Goal: Task Accomplishment & Management: Manage account settings

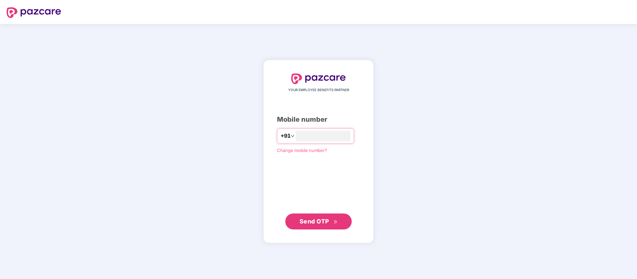
type input "**********"
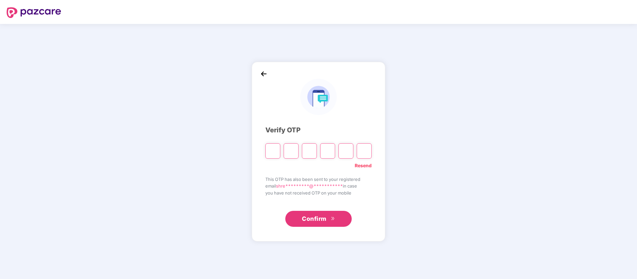
type input "*"
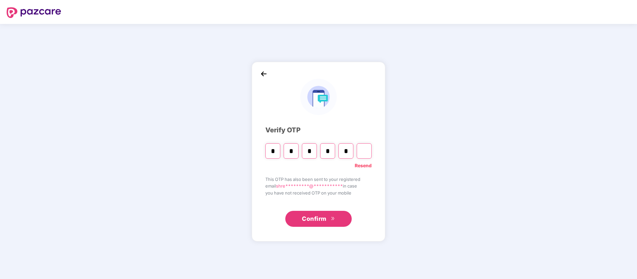
type input "*"
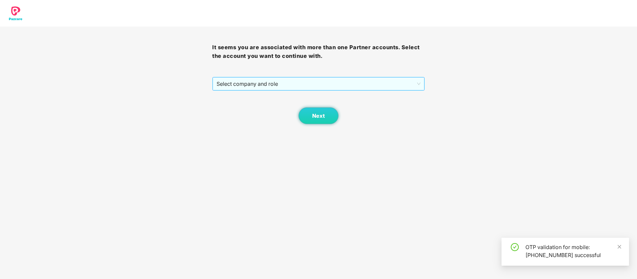
click at [392, 88] on span "Select company and role" at bounding box center [319, 83] width 204 height 13
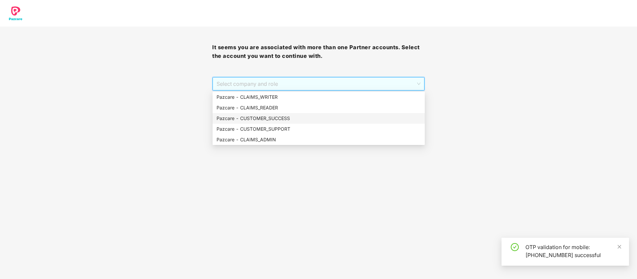
click at [321, 121] on div "Pazcare - CUSTOMER_SUCCESS" at bounding box center [319, 118] width 204 height 7
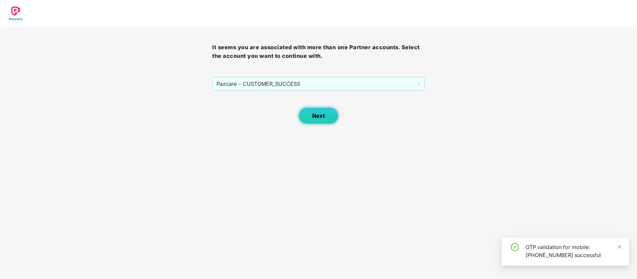
click at [307, 123] on button "Next" at bounding box center [319, 115] width 40 height 17
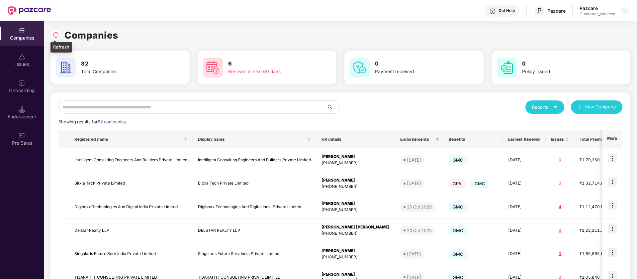
click at [53, 37] on img at bounding box center [55, 35] width 7 height 7
click at [627, 11] on img at bounding box center [624, 10] width 5 height 5
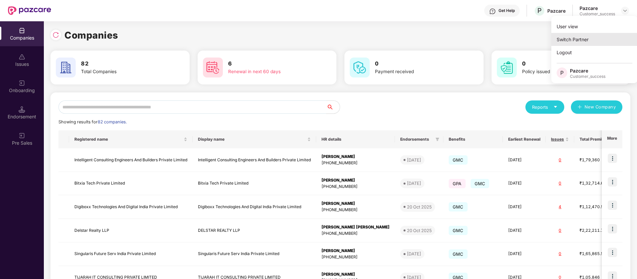
click at [590, 41] on div "Switch Partner" at bounding box center [594, 39] width 86 height 13
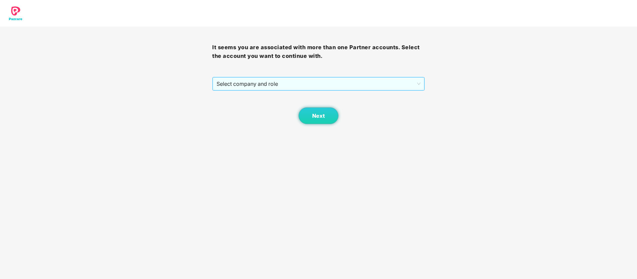
click at [344, 80] on span "Select company and role" at bounding box center [319, 83] width 204 height 13
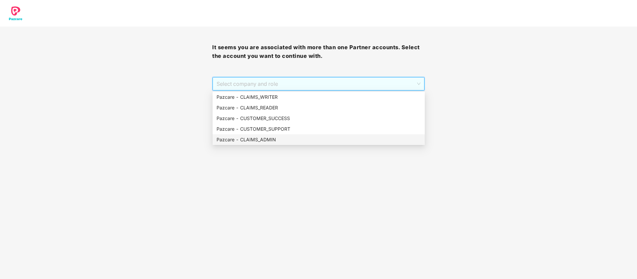
click at [278, 140] on div "Pazcare - CLAIMS_ADMIN" at bounding box center [319, 139] width 204 height 7
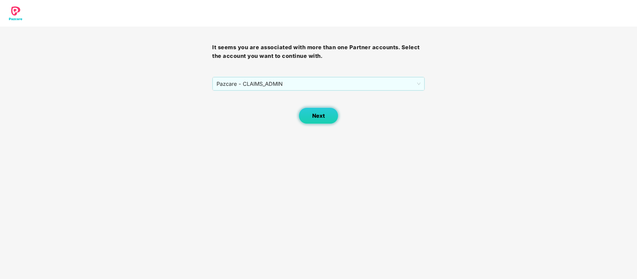
click at [308, 123] on button "Next" at bounding box center [319, 115] width 40 height 17
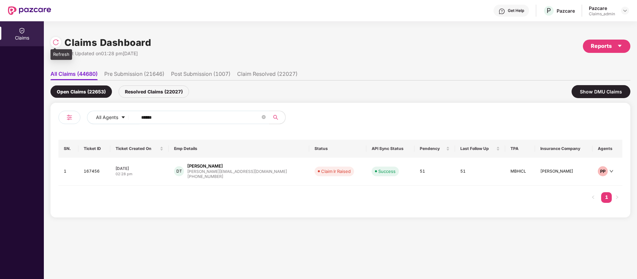
click at [58, 45] on img at bounding box center [55, 42] width 7 height 7
click at [264, 116] on icon "close-circle" at bounding box center [264, 117] width 4 height 4
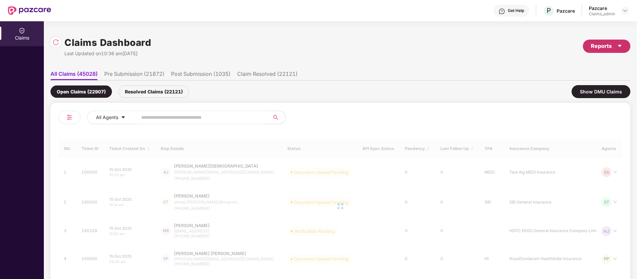
click at [621, 47] on icon "caret-down" at bounding box center [619, 45] width 5 height 5
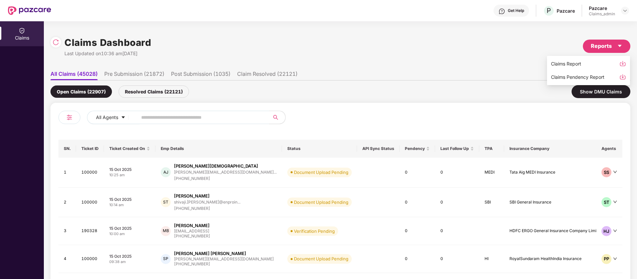
click at [622, 78] on img at bounding box center [622, 76] width 7 height 7
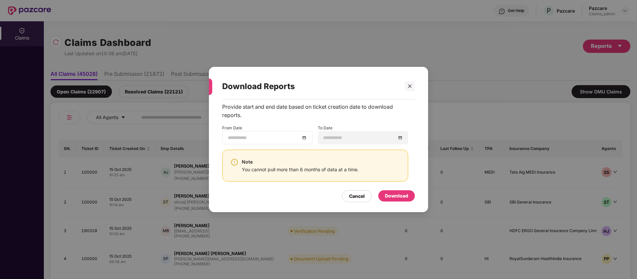
click at [256, 140] on input at bounding box center [264, 137] width 72 height 7
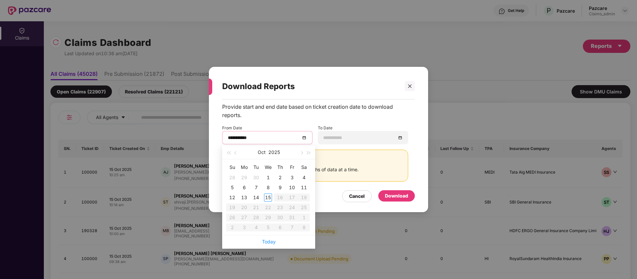
type input "**********"
click at [237, 153] on button "button" at bounding box center [235, 151] width 7 height 13
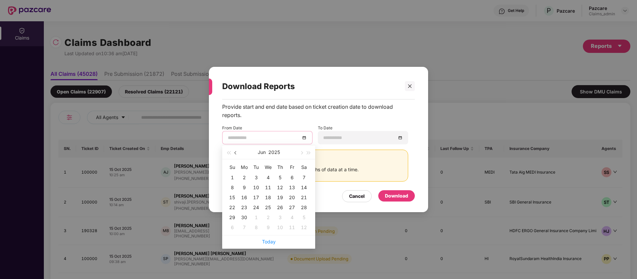
click at [237, 153] on button "button" at bounding box center [235, 151] width 7 height 13
type input "**********"
click at [269, 196] on div "16" at bounding box center [268, 197] width 8 height 8
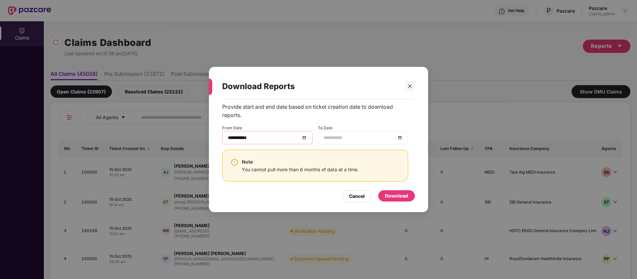
click at [376, 136] on input at bounding box center [360, 137] width 72 height 7
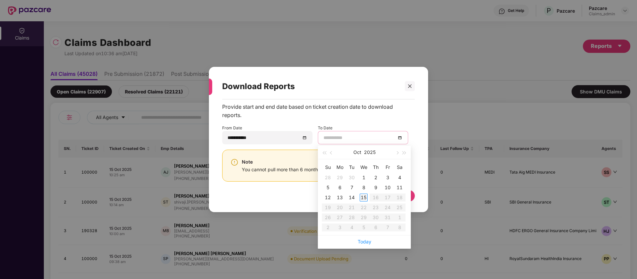
type input "**********"
click at [365, 196] on div "15" at bounding box center [364, 197] width 8 height 8
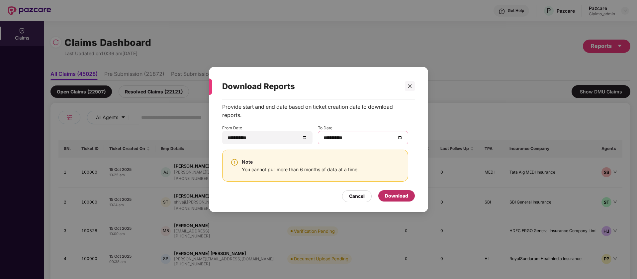
click at [400, 195] on div "Download" at bounding box center [396, 195] width 23 height 7
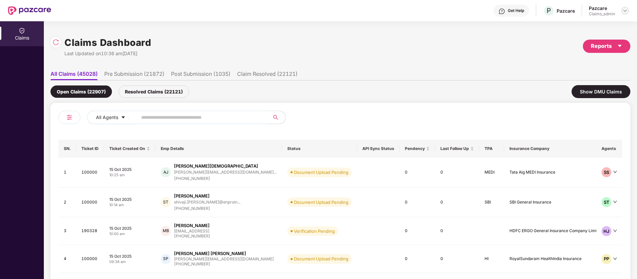
click at [627, 10] on img at bounding box center [624, 10] width 5 height 5
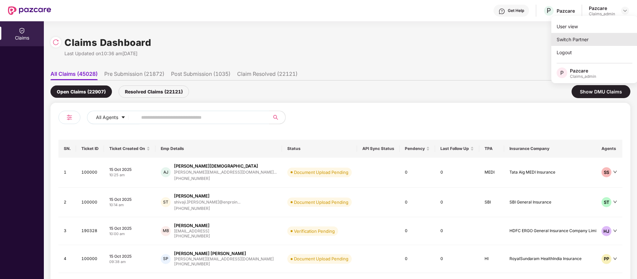
click at [588, 36] on div "Switch Partner" at bounding box center [594, 39] width 86 height 13
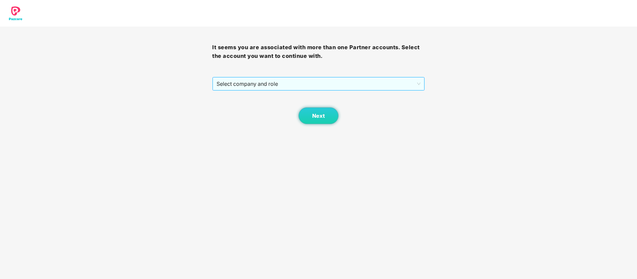
click at [358, 83] on span "Select company and role" at bounding box center [319, 83] width 204 height 13
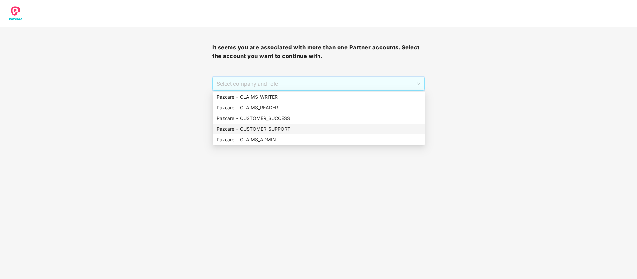
click at [287, 119] on div "Pazcare - CUSTOMER_SUCCESS" at bounding box center [319, 118] width 204 height 7
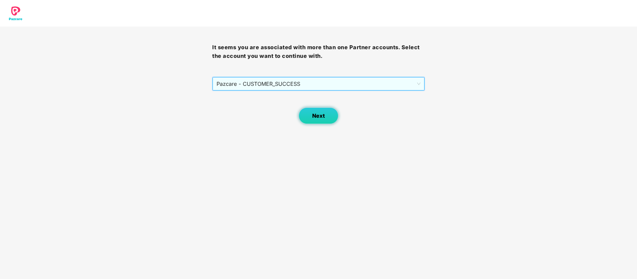
click at [314, 117] on span "Next" at bounding box center [318, 116] width 13 height 6
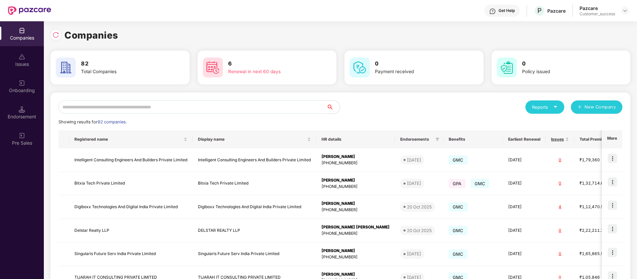
click at [180, 110] on input "text" at bounding box center [192, 106] width 268 height 13
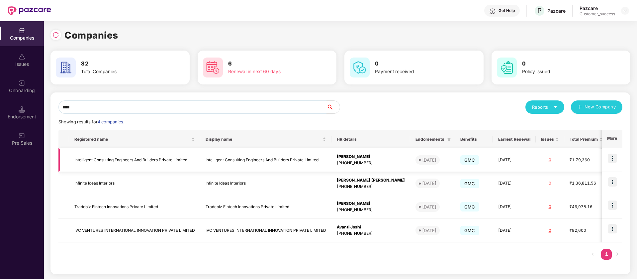
type input "****"
click at [614, 157] on img at bounding box center [612, 157] width 9 height 9
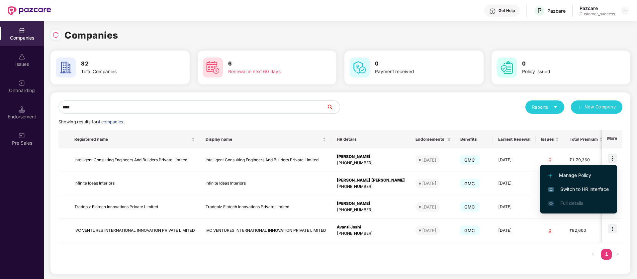
click at [595, 191] on span "Switch to HR interface" at bounding box center [578, 188] width 60 height 7
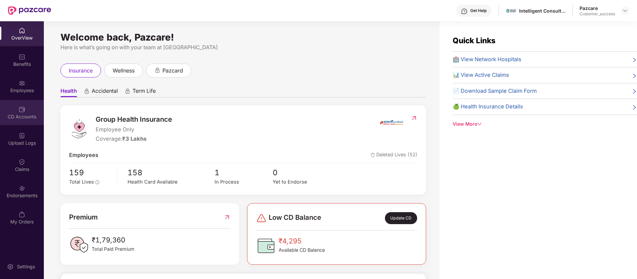
click at [18, 103] on div "CD Accounts" at bounding box center [22, 112] width 44 height 25
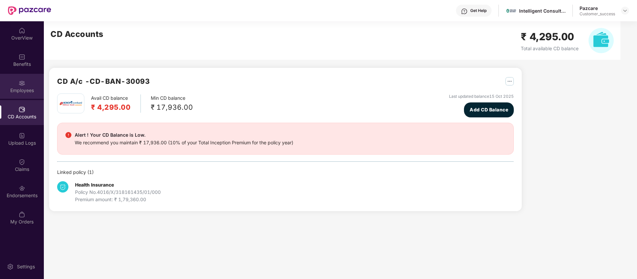
click at [19, 91] on div "Employees" at bounding box center [22, 90] width 44 height 7
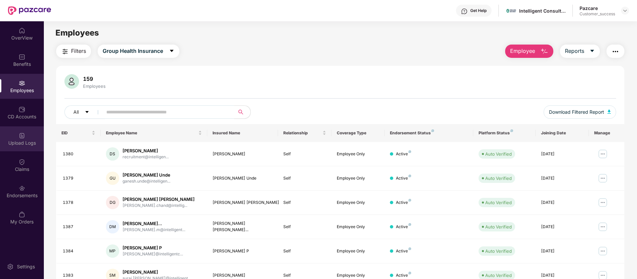
click at [17, 131] on div "Upload Logs" at bounding box center [22, 138] width 44 height 25
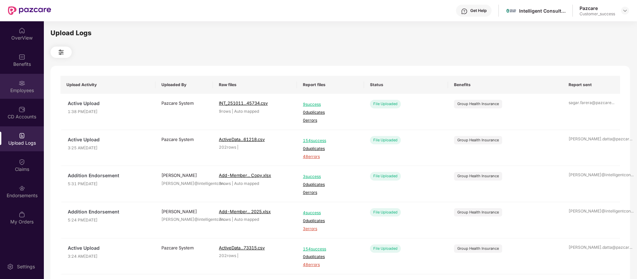
click at [30, 93] on div "Employees" at bounding box center [22, 90] width 44 height 7
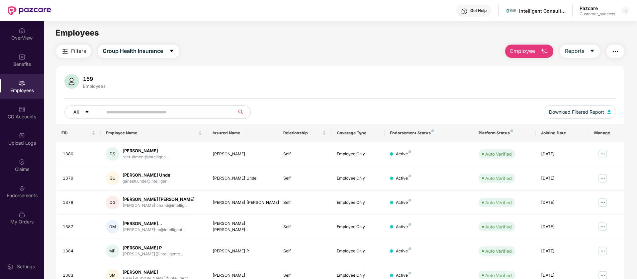
scroll to position [130, 0]
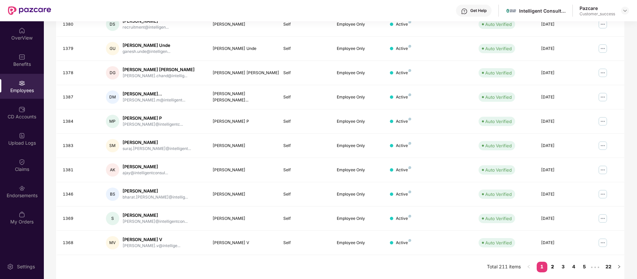
click at [555, 266] on link "2" at bounding box center [552, 266] width 11 height 10
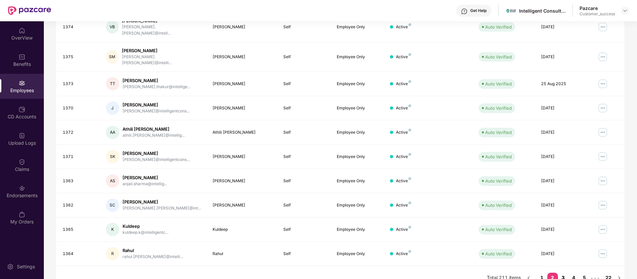
click at [564, 272] on link "3" at bounding box center [563, 277] width 11 height 10
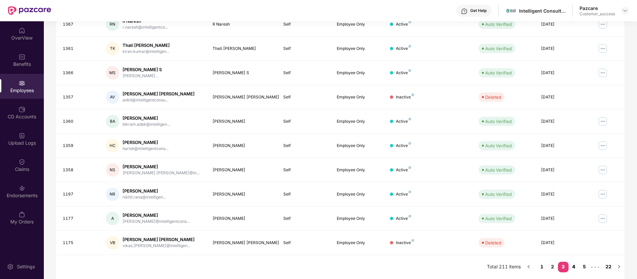
click at [573, 267] on link "4" at bounding box center [574, 266] width 11 height 10
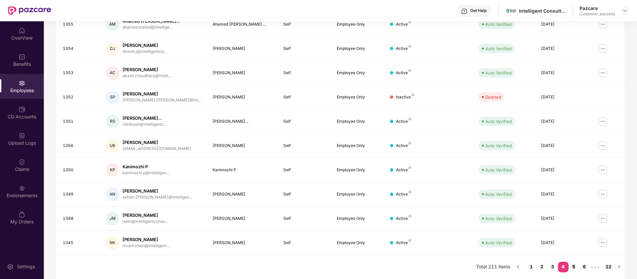
click at [575, 267] on link "5" at bounding box center [574, 266] width 11 height 10
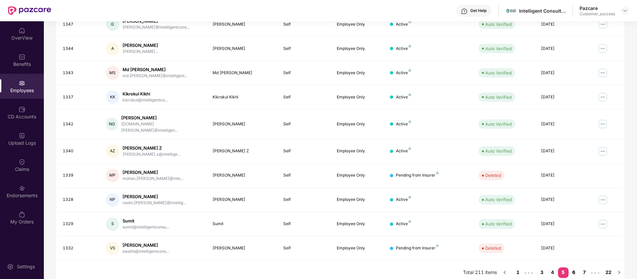
click at [575, 267] on link "6" at bounding box center [574, 272] width 11 height 10
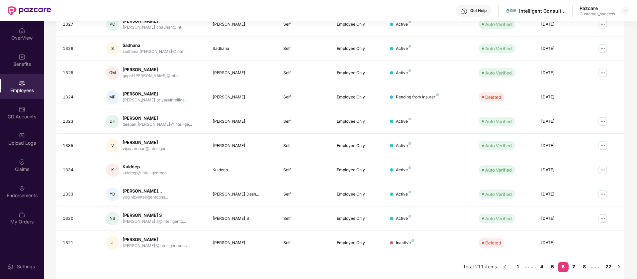
click at [572, 266] on link "7" at bounding box center [574, 266] width 11 height 10
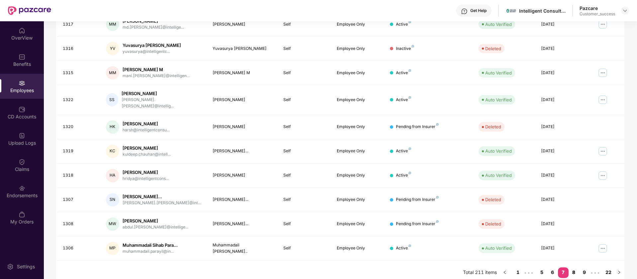
click at [572, 267] on link "8" at bounding box center [574, 272] width 11 height 10
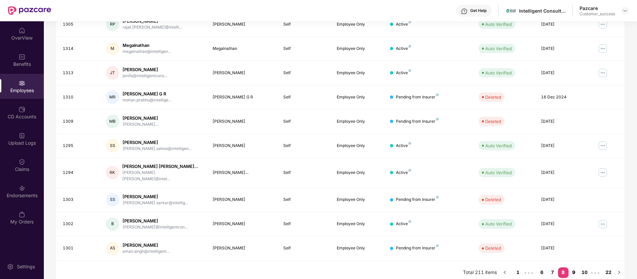
click at [575, 267] on link "9" at bounding box center [574, 272] width 11 height 10
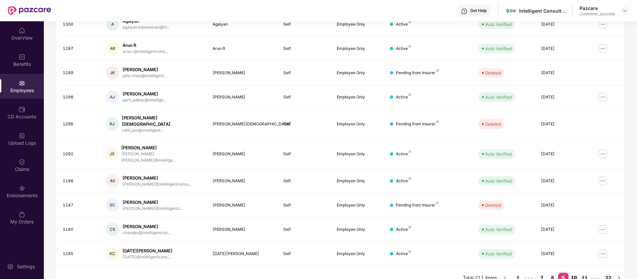
click at [576, 272] on link "10" at bounding box center [574, 277] width 11 height 10
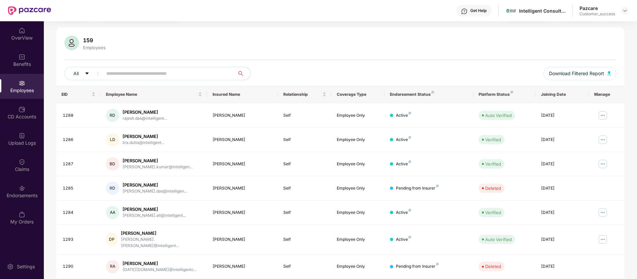
scroll to position [0, 0]
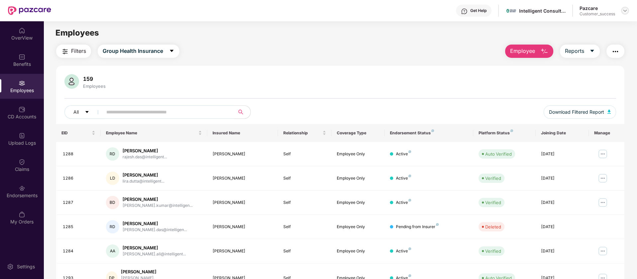
click at [627, 10] on img at bounding box center [624, 10] width 5 height 5
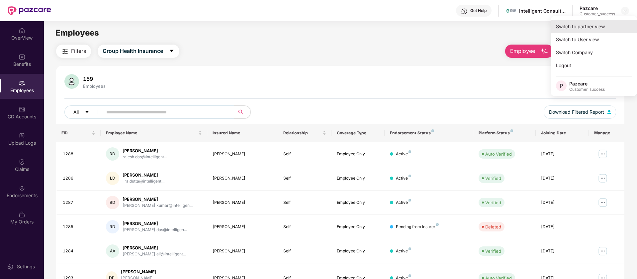
click at [585, 27] on div "Switch to partner view" at bounding box center [594, 26] width 86 height 13
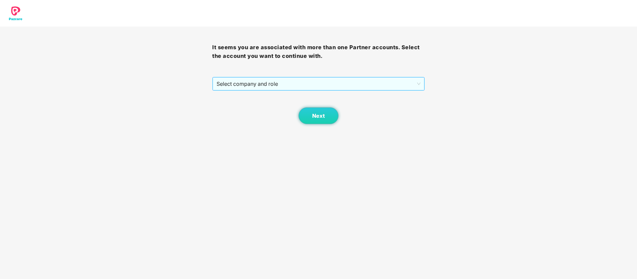
click at [358, 83] on span "Select company and role" at bounding box center [319, 83] width 204 height 13
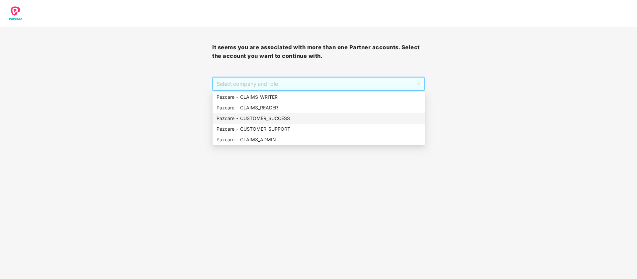
click at [303, 119] on div "Pazcare - CUSTOMER_SUCCESS" at bounding box center [319, 118] width 204 height 7
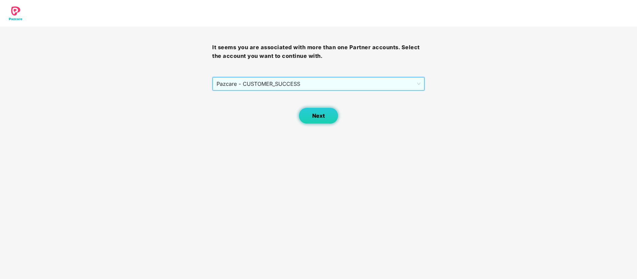
click at [325, 119] on button "Next" at bounding box center [319, 115] width 40 height 17
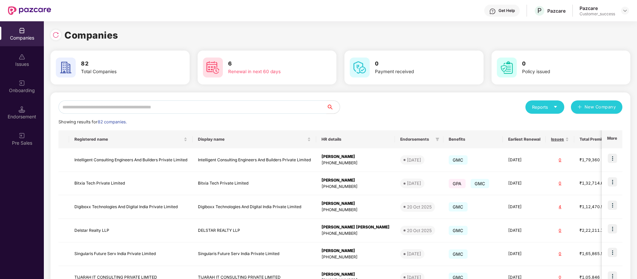
click at [266, 110] on input "text" at bounding box center [192, 106] width 268 height 13
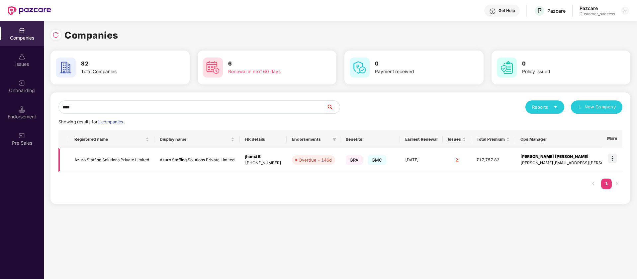
type input "****"
click at [614, 160] on img at bounding box center [612, 157] width 9 height 9
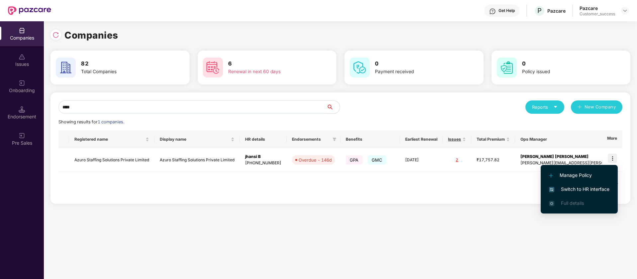
click at [602, 188] on span "Switch to HR interface" at bounding box center [579, 188] width 60 height 7
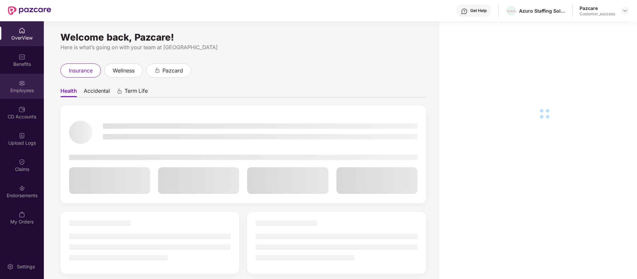
click at [31, 87] on div "Employees" at bounding box center [22, 90] width 44 height 7
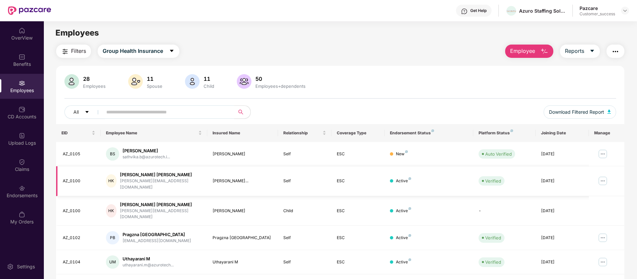
scroll to position [39, 0]
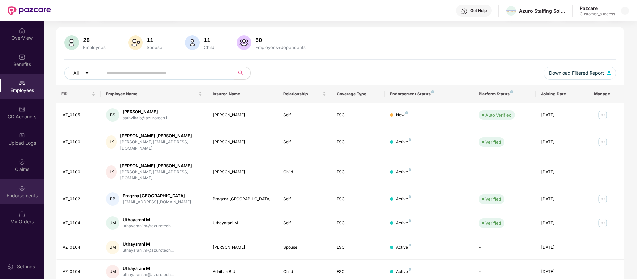
click at [17, 184] on div "Endorsements" at bounding box center [22, 191] width 44 height 25
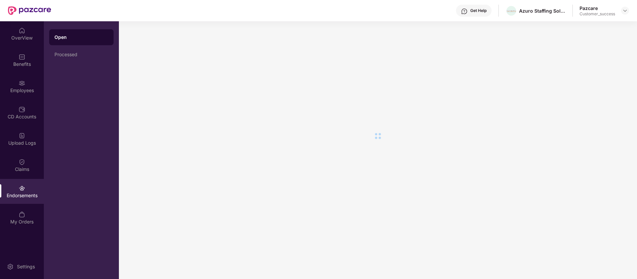
scroll to position [0, 0]
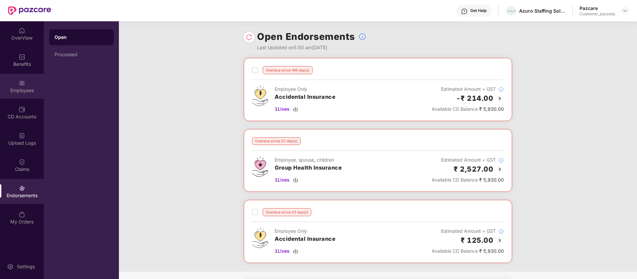
click at [23, 84] on img at bounding box center [22, 83] width 7 height 7
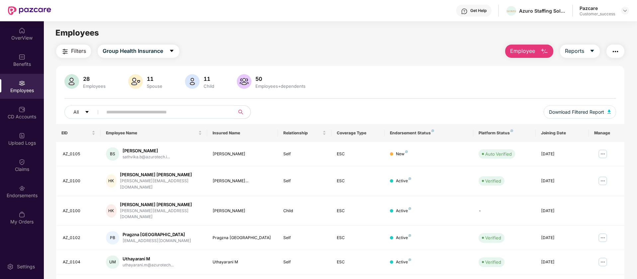
click at [85, 47] on span "Filters" at bounding box center [78, 51] width 15 height 8
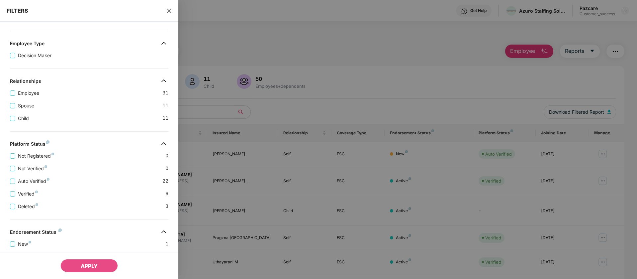
scroll to position [152, 0]
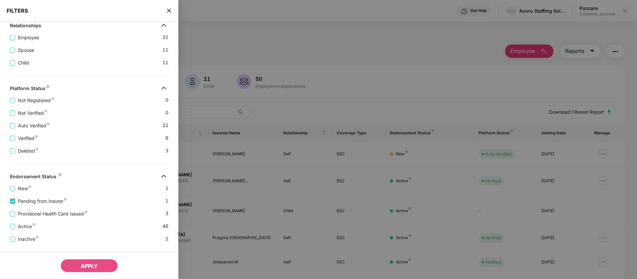
click at [167, 12] on icon "close" at bounding box center [169, 11] width 4 height 4
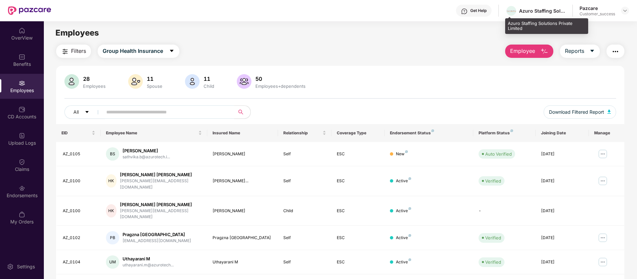
click at [529, 11] on div "Azuro Staffing Solutions Private Limited" at bounding box center [542, 11] width 47 height 6
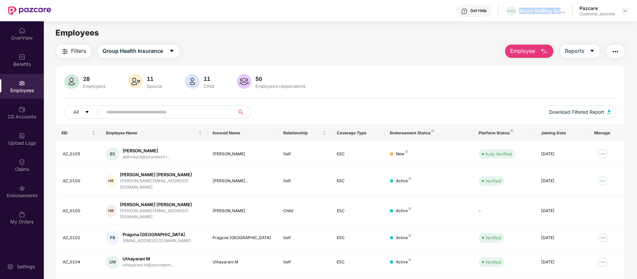
copy div "Azuro Staffing Solutions Private Limited"
click at [624, 8] on img at bounding box center [624, 10] width 5 height 5
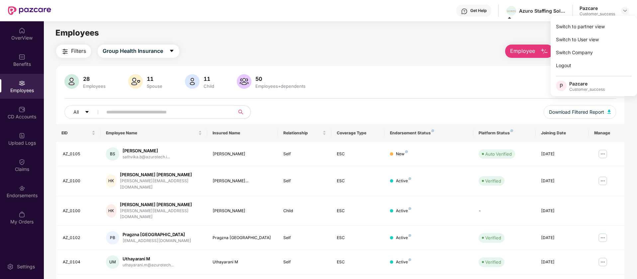
click at [426, 51] on div "Filters Group Health Insurance Employee Reports" at bounding box center [340, 51] width 568 height 13
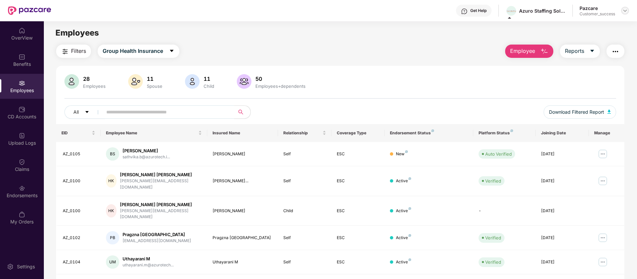
click at [625, 10] on img at bounding box center [624, 10] width 5 height 5
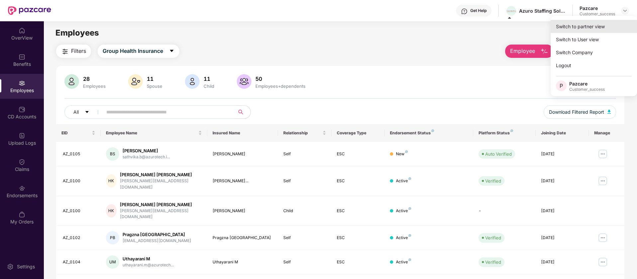
click at [591, 26] on div "Switch to partner view" at bounding box center [594, 26] width 86 height 13
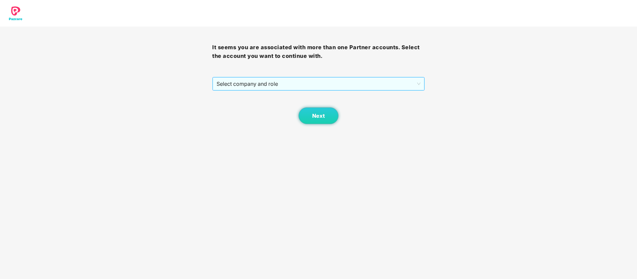
click at [415, 79] on span "Select company and role" at bounding box center [319, 83] width 204 height 13
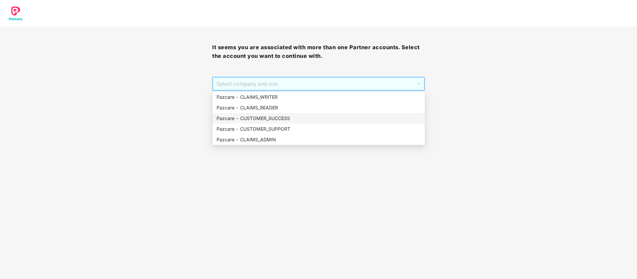
click at [330, 120] on div "Pazcare - CUSTOMER_SUCCESS" at bounding box center [319, 118] width 204 height 7
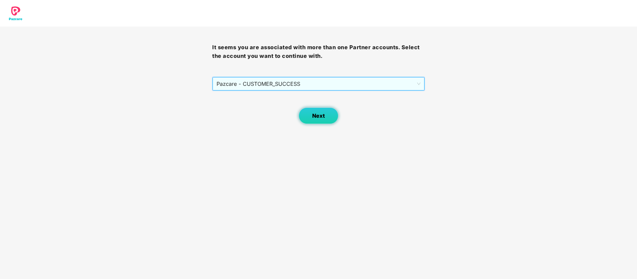
click at [306, 118] on button "Next" at bounding box center [319, 115] width 40 height 17
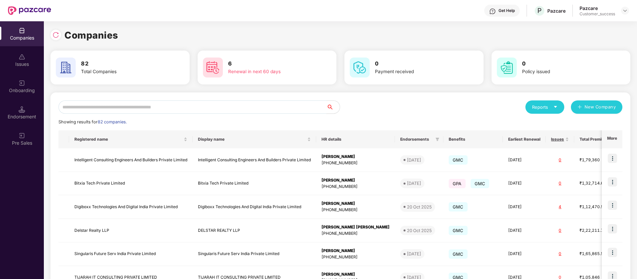
click at [233, 106] on input "text" at bounding box center [192, 106] width 268 height 13
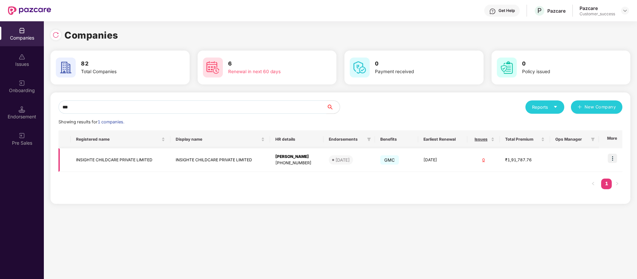
type input "***"
click at [615, 159] on img at bounding box center [612, 157] width 9 height 9
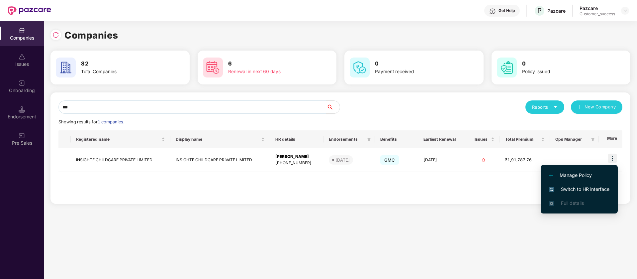
click at [592, 186] on span "Switch to HR interface" at bounding box center [579, 188] width 60 height 7
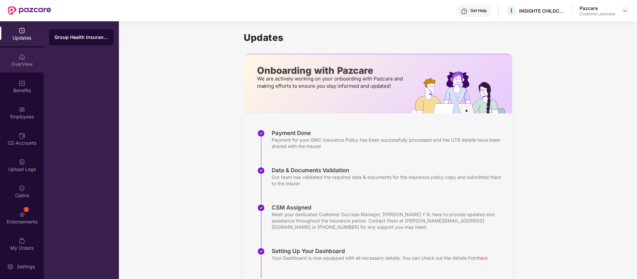
click at [11, 66] on div "OverView" at bounding box center [22, 64] width 44 height 7
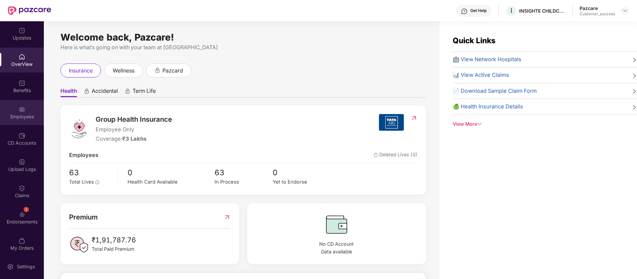
click at [19, 106] on img at bounding box center [22, 109] width 7 height 7
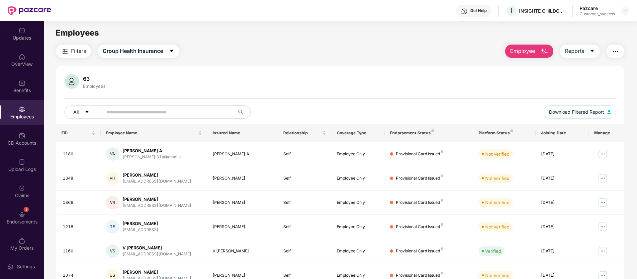
scroll to position [47, 0]
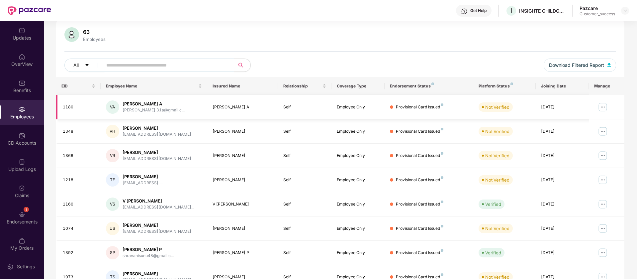
click at [602, 107] on img at bounding box center [603, 107] width 11 height 11
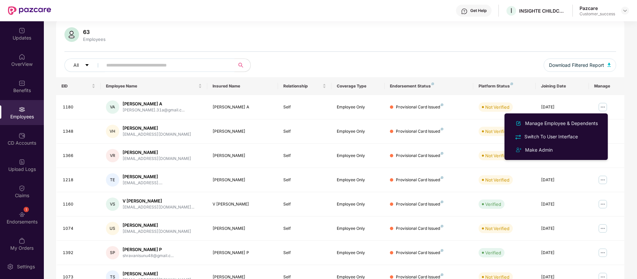
click at [198, 67] on input "text" at bounding box center [165, 65] width 119 height 10
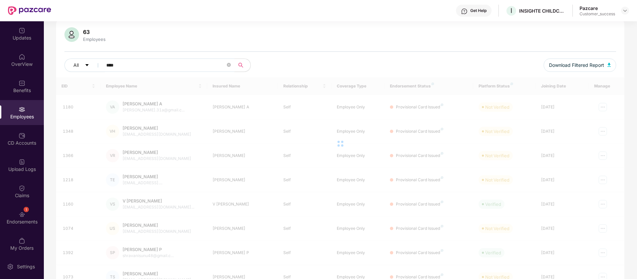
scroll to position [21, 0]
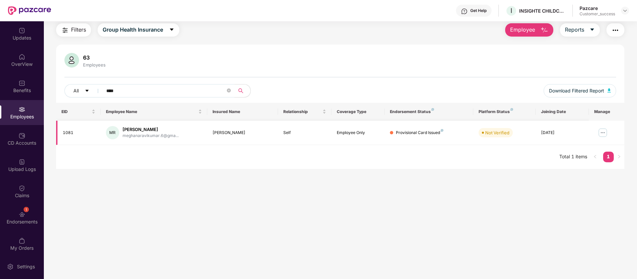
type input "****"
click at [604, 131] on img at bounding box center [603, 132] width 11 height 11
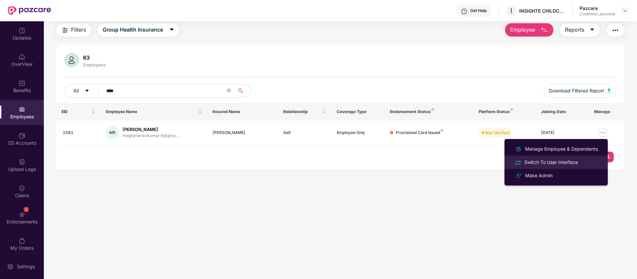
click at [570, 160] on div "Switch To User Interface" at bounding box center [551, 161] width 56 height 7
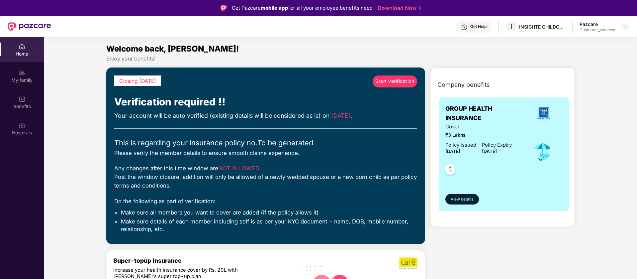
click at [393, 82] on span "Start verification" at bounding box center [394, 81] width 39 height 7
click at [627, 27] on img at bounding box center [624, 26] width 5 height 5
click at [603, 46] on div "Switch to partner view" at bounding box center [594, 42] width 86 height 13
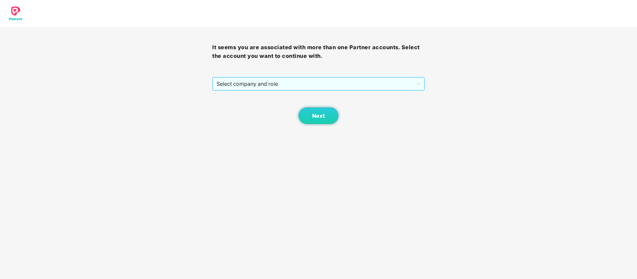
click at [410, 83] on span "Select company and role" at bounding box center [319, 83] width 204 height 13
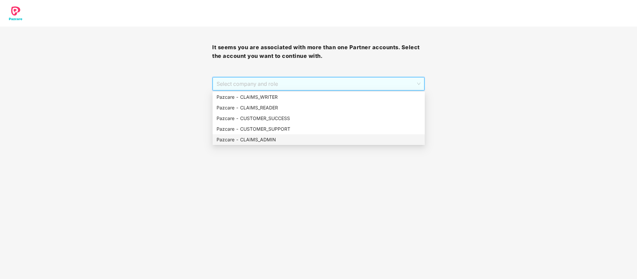
click at [311, 141] on div "Pazcare - CLAIMS_ADMIN" at bounding box center [319, 139] width 204 height 7
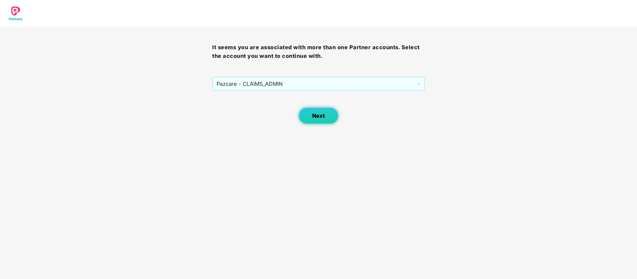
click at [323, 107] on button "Next" at bounding box center [319, 115] width 40 height 17
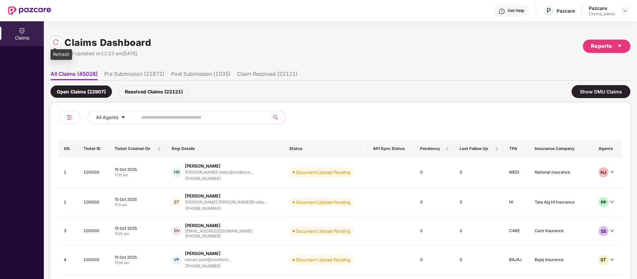
click at [57, 43] on img at bounding box center [55, 42] width 7 height 7
click at [616, 46] on div "Reports" at bounding box center [607, 46] width 32 height 8
click at [578, 61] on div "Claims Report" at bounding box center [566, 63] width 30 height 7
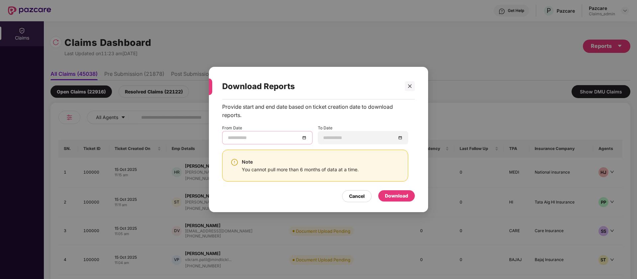
click at [250, 140] on input at bounding box center [264, 137] width 72 height 7
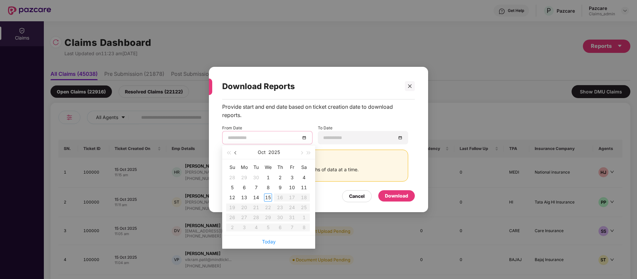
click at [236, 154] on button "button" at bounding box center [235, 151] width 7 height 13
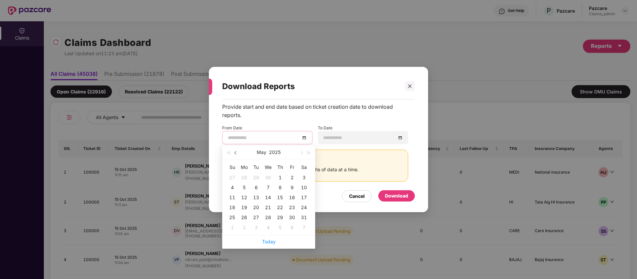
click at [236, 154] on button "button" at bounding box center [235, 151] width 7 height 13
type input "**********"
click at [271, 195] on div "16" at bounding box center [268, 197] width 8 height 8
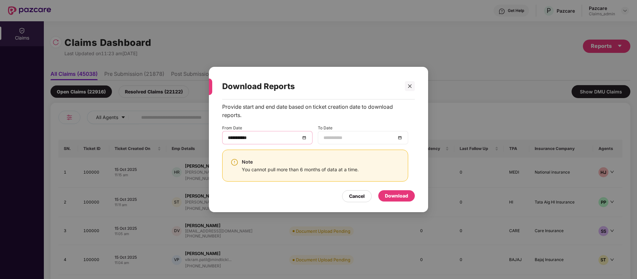
click at [367, 138] on input at bounding box center [360, 137] width 72 height 7
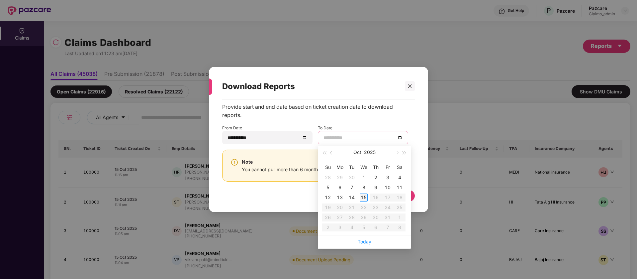
type input "**********"
click at [363, 199] on div "15" at bounding box center [364, 197] width 8 height 8
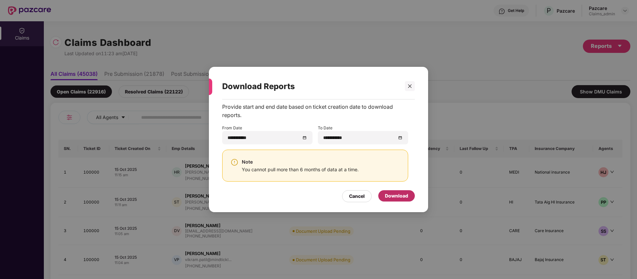
click at [398, 194] on div "Download" at bounding box center [396, 195] width 23 height 7
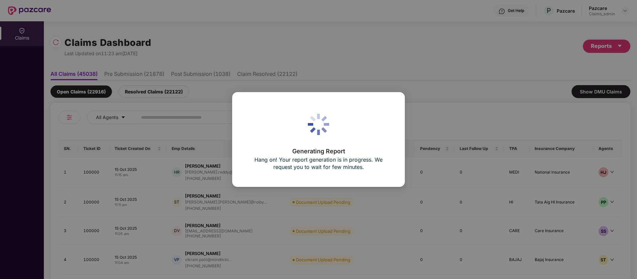
click at [281, 15] on div "Generating Report Hang on! Your report generation is in progress. We request yo…" at bounding box center [318, 139] width 637 height 279
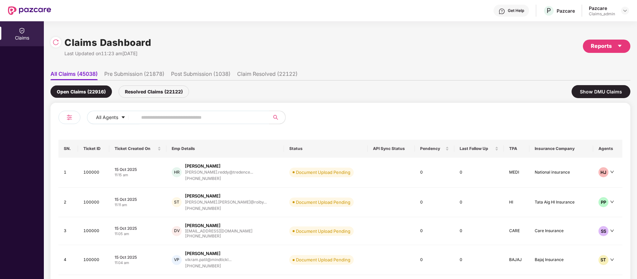
click at [167, 19] on div "Get Help P Pazcare Pazcare Claims_admin" at bounding box center [340, 10] width 578 height 21
click at [628, 10] on div at bounding box center [625, 11] width 8 height 8
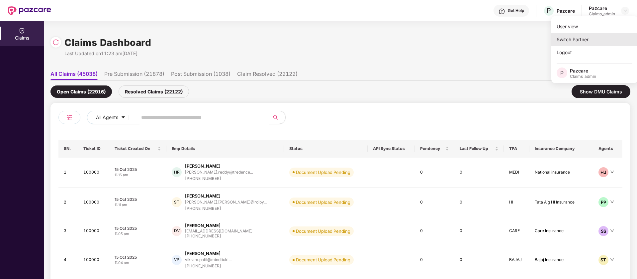
click at [580, 41] on div "Switch Partner" at bounding box center [594, 39] width 86 height 13
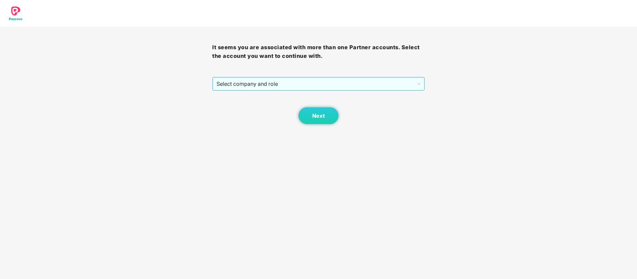
click at [379, 83] on span "Select company and role" at bounding box center [319, 83] width 204 height 13
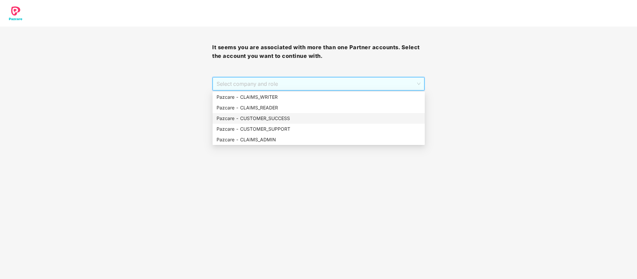
click at [299, 120] on div "Pazcare - CUSTOMER_SUCCESS" at bounding box center [319, 118] width 204 height 7
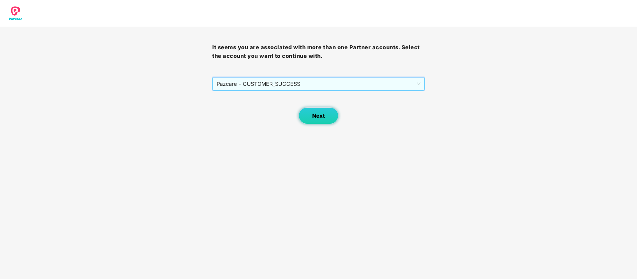
click at [330, 120] on button "Next" at bounding box center [319, 115] width 40 height 17
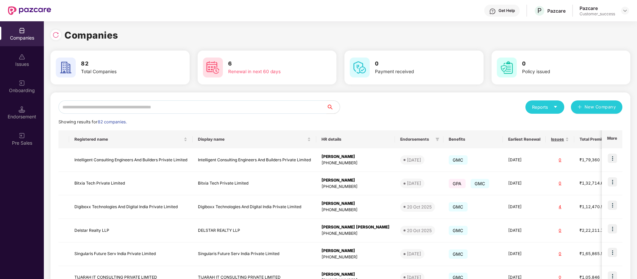
click at [211, 110] on input "text" at bounding box center [192, 106] width 268 height 13
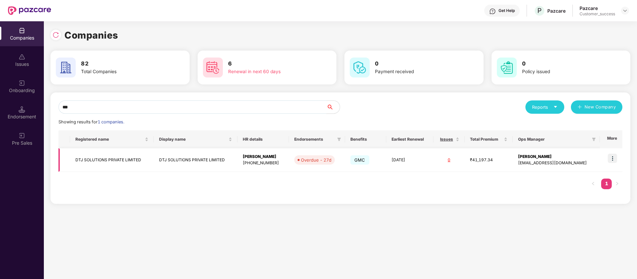
type input "***"
click at [615, 160] on img at bounding box center [612, 157] width 9 height 9
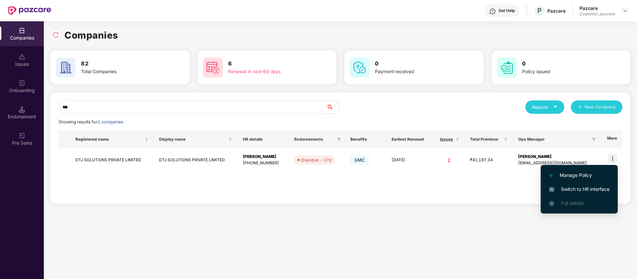
click at [597, 189] on span "Switch to HR interface" at bounding box center [579, 188] width 60 height 7
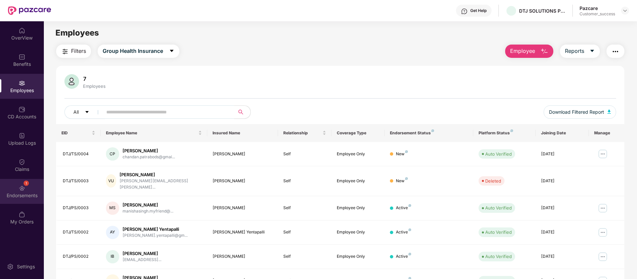
click at [19, 194] on div "Endorsements" at bounding box center [22, 195] width 44 height 7
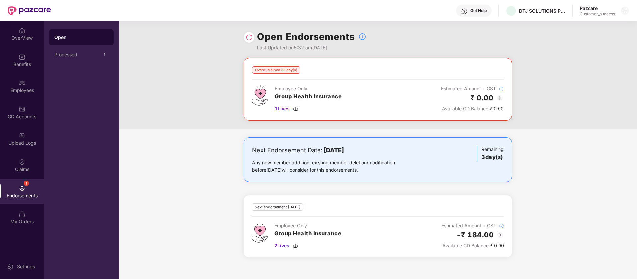
click at [252, 39] on img at bounding box center [249, 37] width 7 height 7
click at [499, 100] on img at bounding box center [500, 98] width 8 height 8
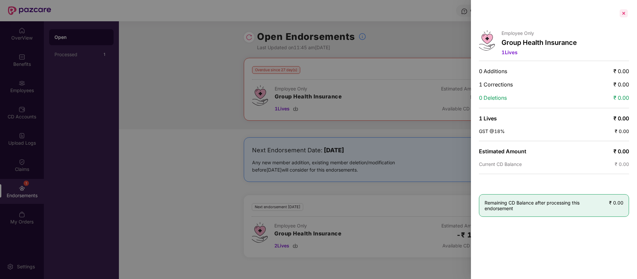
click at [624, 12] on div at bounding box center [623, 13] width 11 height 11
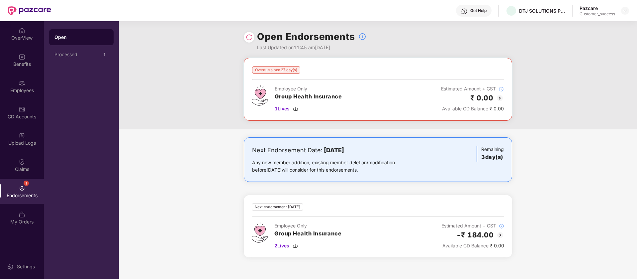
click at [497, 236] on img at bounding box center [500, 235] width 8 height 8
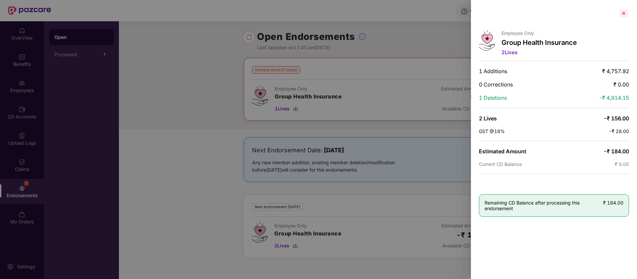
click at [625, 14] on div at bounding box center [623, 13] width 11 height 11
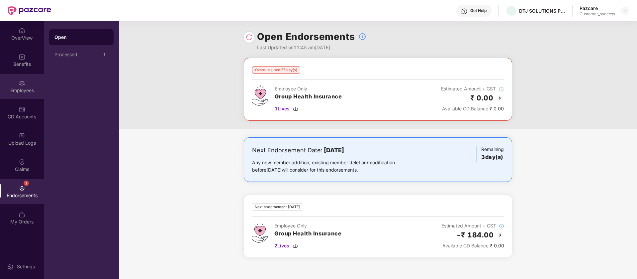
click at [13, 90] on div "Employees" at bounding box center [22, 90] width 44 height 7
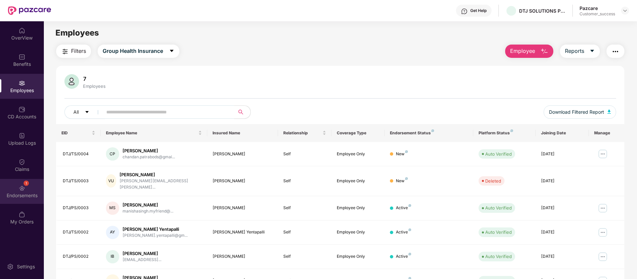
click at [29, 192] on div "Endorsements" at bounding box center [22, 195] width 44 height 7
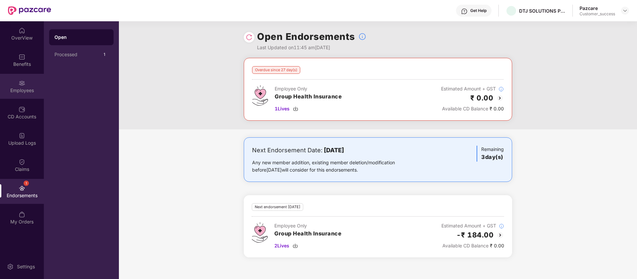
click at [20, 87] on div "Employees" at bounding box center [22, 90] width 44 height 7
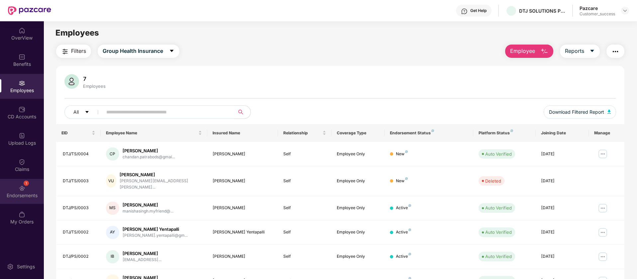
click at [24, 185] on img at bounding box center [22, 188] width 7 height 7
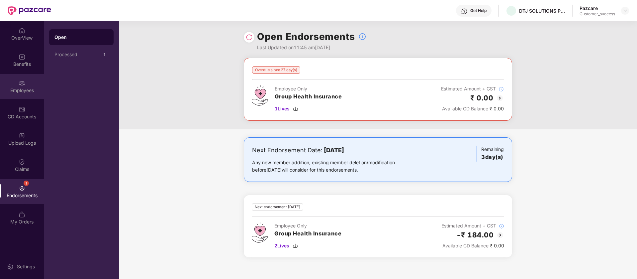
click at [14, 81] on div "Employees" at bounding box center [22, 86] width 44 height 25
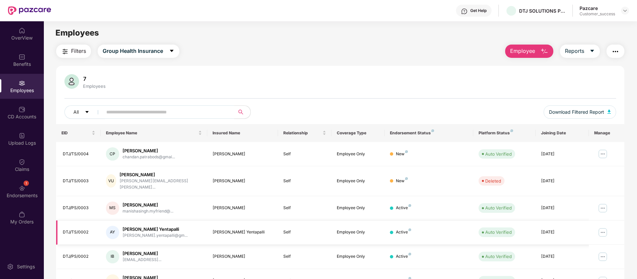
scroll to position [81, 0]
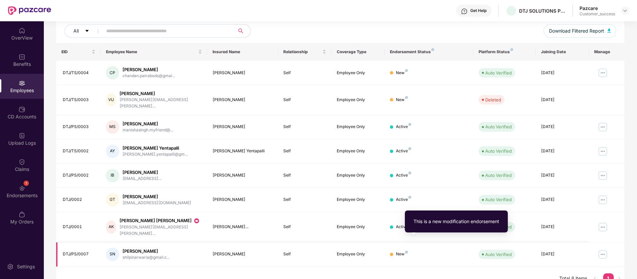
click at [406, 250] on img at bounding box center [406, 251] width 3 height 3
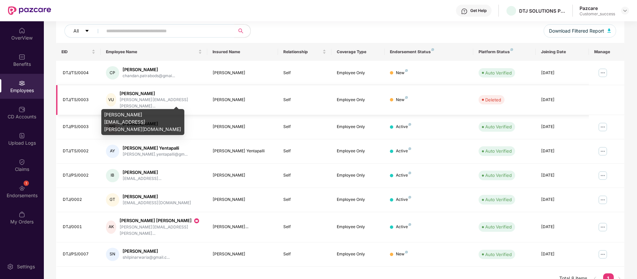
click at [138, 98] on div "[PERSON_NAME][EMAIL_ADDRESS][PERSON_NAME]..." at bounding box center [161, 103] width 82 height 13
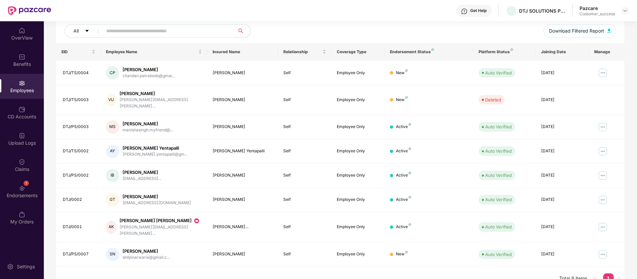
click at [627, 6] on div "Pazcare Customer_success" at bounding box center [604, 11] width 49 height 12
click at [626, 9] on img at bounding box center [624, 10] width 5 height 5
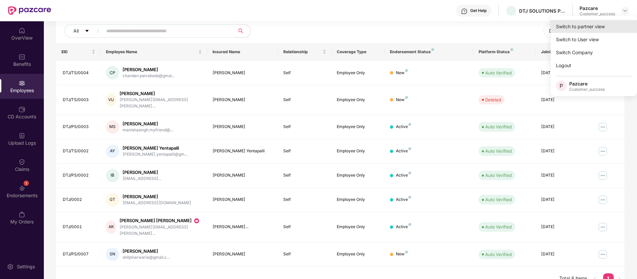
click at [587, 27] on div "Switch to partner view" at bounding box center [594, 26] width 86 height 13
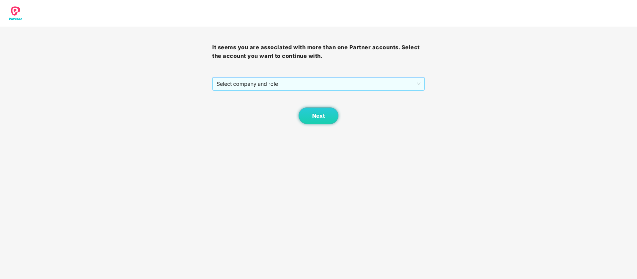
click at [332, 83] on span "Select company and role" at bounding box center [319, 83] width 204 height 13
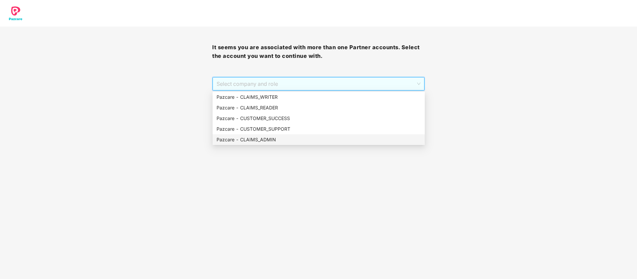
click at [291, 137] on div "Pazcare - CLAIMS_ADMIN" at bounding box center [319, 139] width 204 height 7
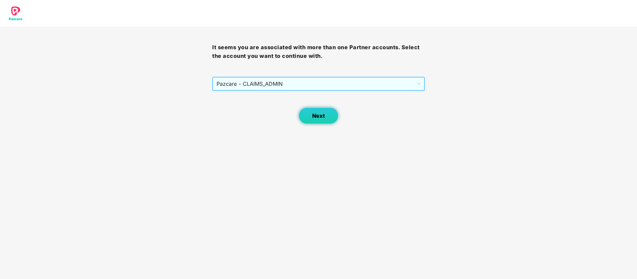
click at [316, 114] on span "Next" at bounding box center [318, 116] width 13 height 6
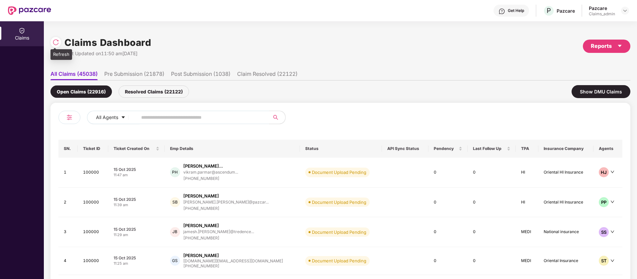
click at [56, 42] on img at bounding box center [55, 42] width 7 height 7
click at [612, 47] on div "Reports" at bounding box center [607, 46] width 32 height 8
click at [624, 65] on img at bounding box center [622, 63] width 7 height 7
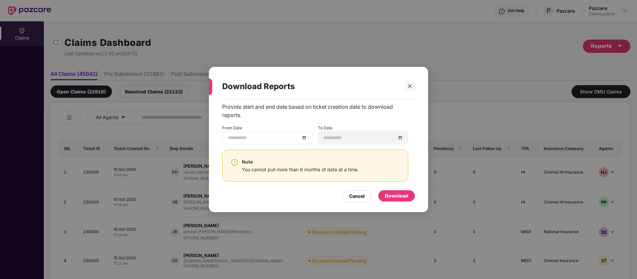
click at [263, 136] on input at bounding box center [264, 137] width 72 height 7
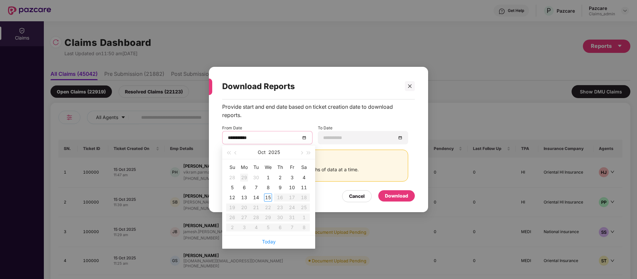
type input "**********"
click at [237, 151] on span "button" at bounding box center [235, 152] width 3 height 3
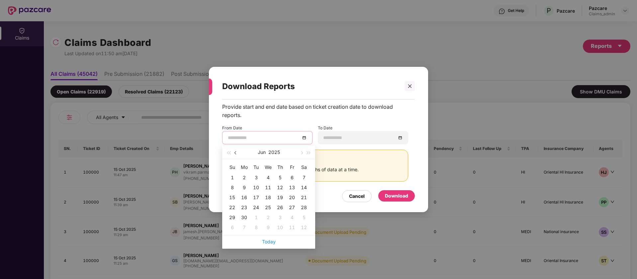
click at [237, 151] on span "button" at bounding box center [235, 152] width 3 height 3
type input "**********"
click at [266, 197] on div "16" at bounding box center [268, 197] width 8 height 8
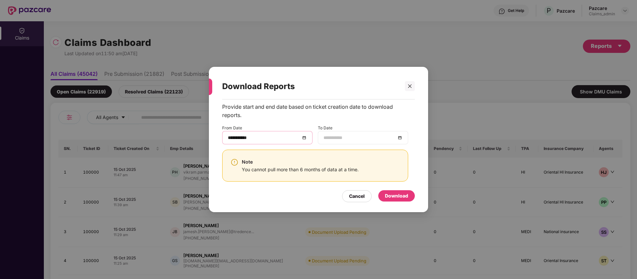
click at [346, 139] on input at bounding box center [360, 137] width 72 height 7
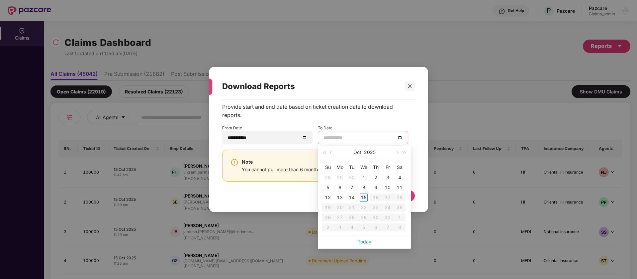
type input "**********"
click at [365, 198] on div "15" at bounding box center [364, 197] width 8 height 8
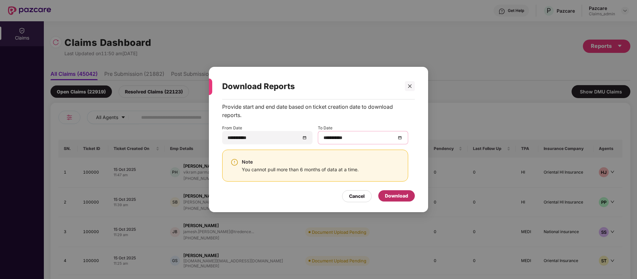
click at [401, 200] on div "Download" at bounding box center [396, 195] width 37 height 11
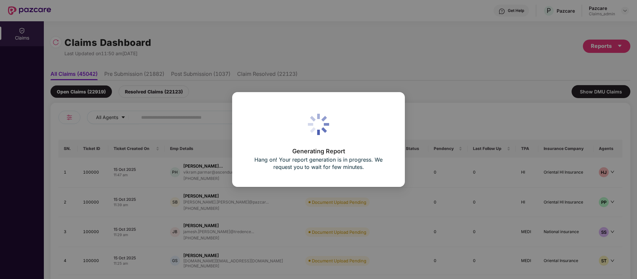
click at [300, 26] on div "Generating Report Hang on! Your report generation is in progress. We request yo…" at bounding box center [318, 139] width 637 height 279
click at [157, 20] on div "Generating Report Hang on! Your report generation is in progress. We request yo…" at bounding box center [318, 139] width 637 height 279
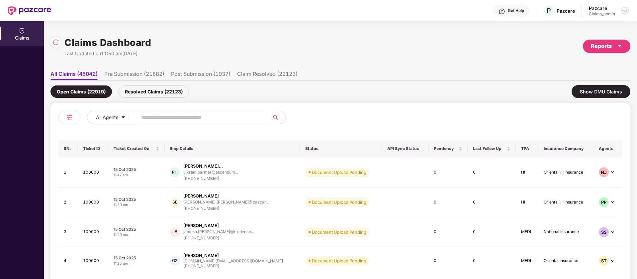
click at [627, 9] on img at bounding box center [624, 10] width 5 height 5
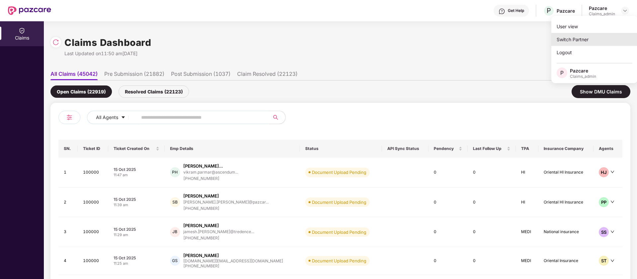
click at [590, 33] on div "Switch Partner" at bounding box center [594, 39] width 86 height 13
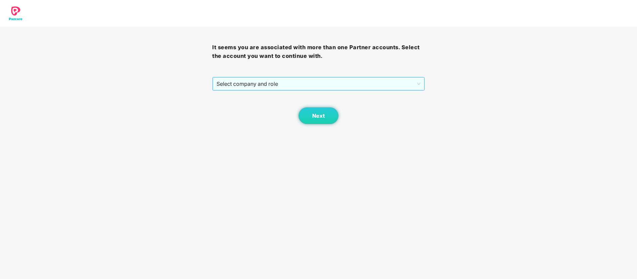
click at [395, 81] on span "Select company and role" at bounding box center [319, 83] width 204 height 13
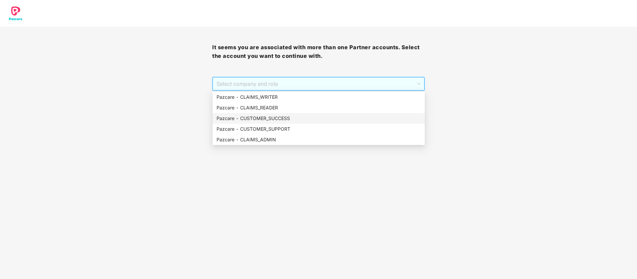
click at [302, 119] on div "Pazcare - CUSTOMER_SUCCESS" at bounding box center [319, 118] width 204 height 7
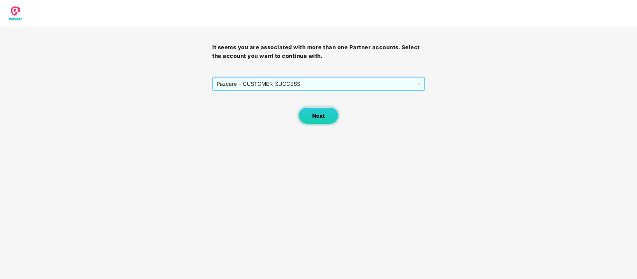
click at [300, 117] on button "Next" at bounding box center [319, 115] width 40 height 17
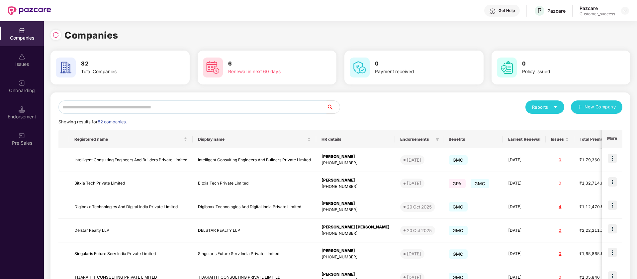
click at [224, 111] on input "text" at bounding box center [192, 106] width 268 height 13
paste input "**********"
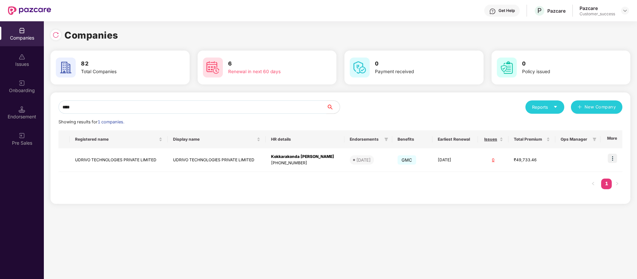
type input "****"
click at [505, 13] on div "Get Help" at bounding box center [507, 10] width 16 height 5
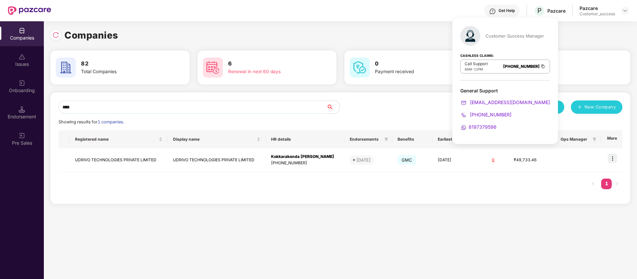
click at [629, 7] on div at bounding box center [625, 11] width 8 height 8
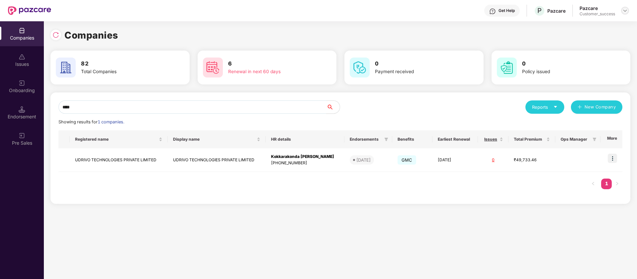
click at [626, 10] on img at bounding box center [624, 10] width 5 height 5
click at [588, 37] on div "Switch Partner" at bounding box center [594, 39] width 86 height 13
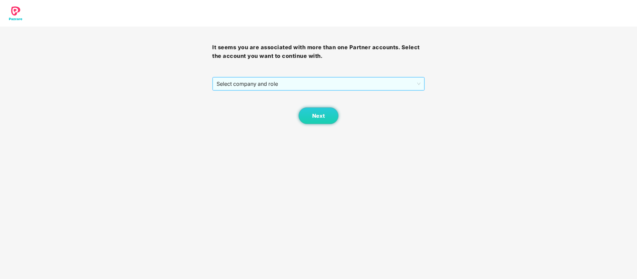
click at [305, 85] on span "Select company and role" at bounding box center [319, 83] width 204 height 13
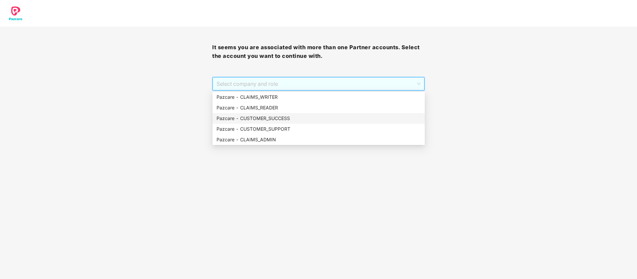
click at [272, 116] on div "Pazcare - CUSTOMER_SUCCESS" at bounding box center [319, 118] width 204 height 7
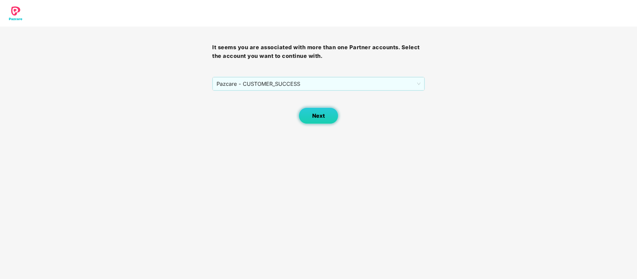
click at [313, 109] on button "Next" at bounding box center [319, 115] width 40 height 17
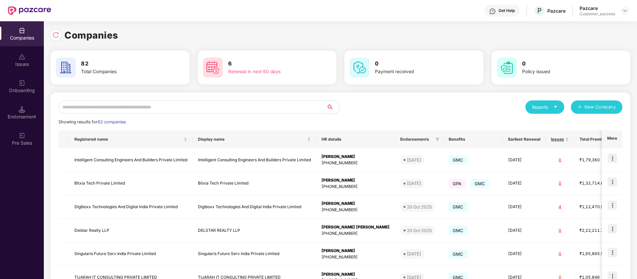
click at [151, 107] on input "text" at bounding box center [192, 106] width 268 height 13
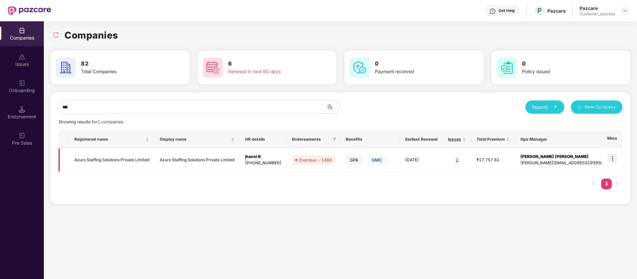
type input "***"
click at [614, 157] on img at bounding box center [612, 157] width 9 height 9
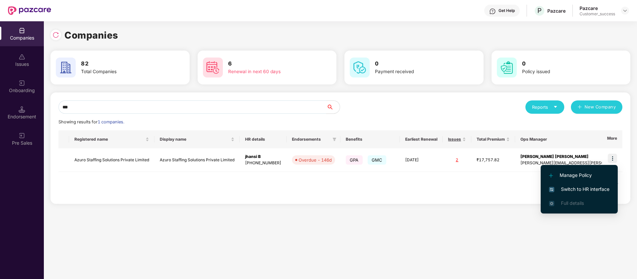
click at [597, 188] on span "Switch to HR interface" at bounding box center [579, 188] width 60 height 7
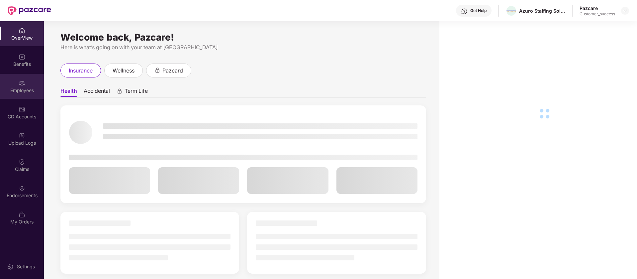
click at [24, 89] on div "Employees" at bounding box center [22, 90] width 44 height 7
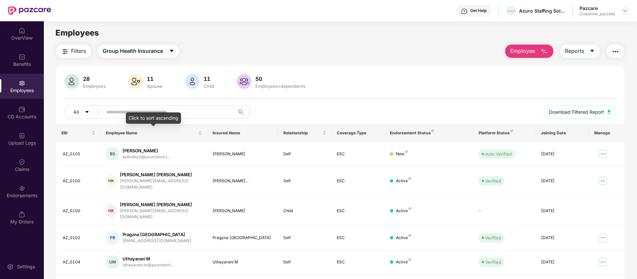
click at [162, 118] on div "Click to sort ascending" at bounding box center [153, 117] width 55 height 11
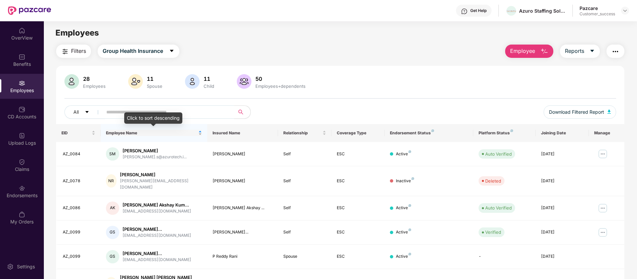
click at [124, 135] on span "Employee Name" at bounding box center [151, 132] width 91 height 5
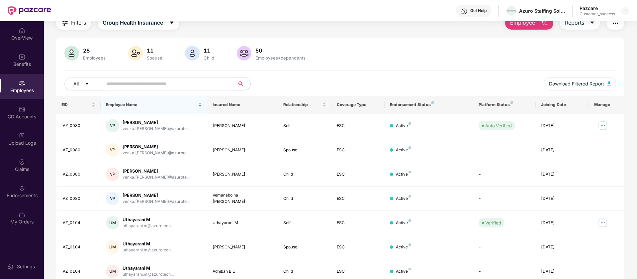
scroll to position [0, 0]
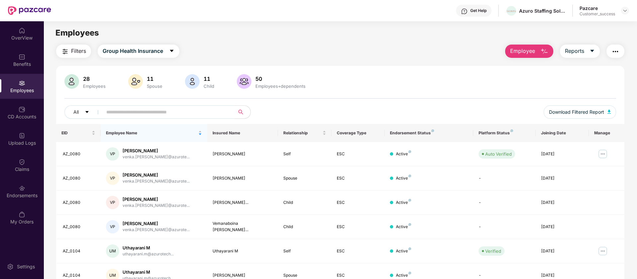
click at [125, 111] on input "text" at bounding box center [165, 112] width 119 height 10
paste input "**********"
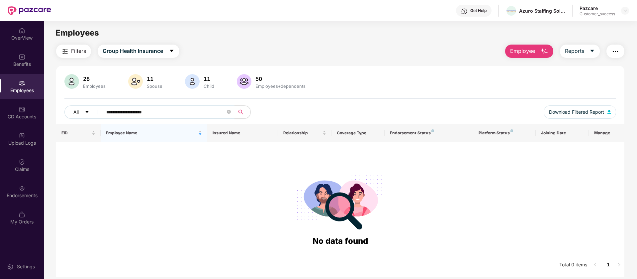
drag, startPoint x: 169, startPoint y: 111, endPoint x: 127, endPoint y: 111, distance: 42.2
click at [127, 111] on input "**********" at bounding box center [165, 112] width 119 height 10
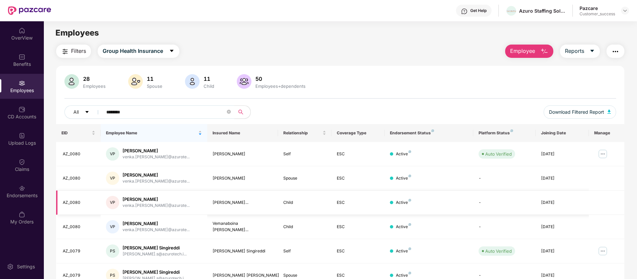
scroll to position [57, 0]
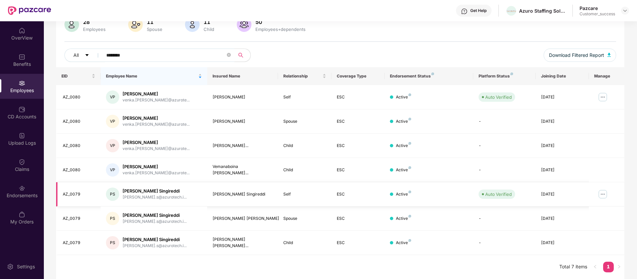
type input "********"
click at [604, 194] on img at bounding box center [603, 194] width 11 height 11
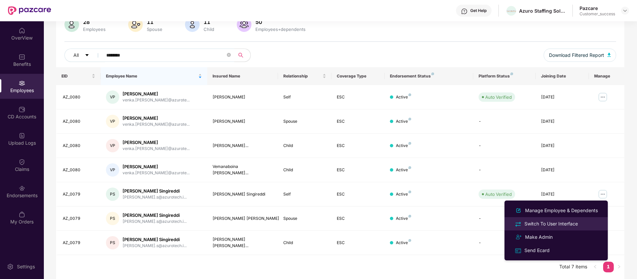
click at [570, 225] on div "Switch To User Interface" at bounding box center [551, 223] width 56 height 7
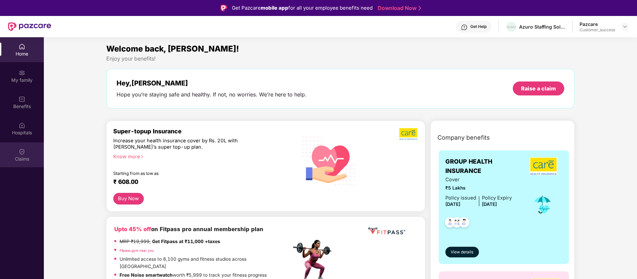
click at [18, 158] on div "Claims" at bounding box center [22, 158] width 44 height 7
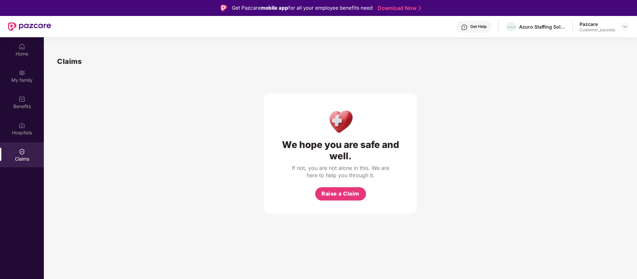
click at [21, 115] on div "Home My family Benefits Hospitals Claims" at bounding box center [22, 102] width 44 height 131
click at [28, 105] on div "Benefits" at bounding box center [22, 106] width 44 height 7
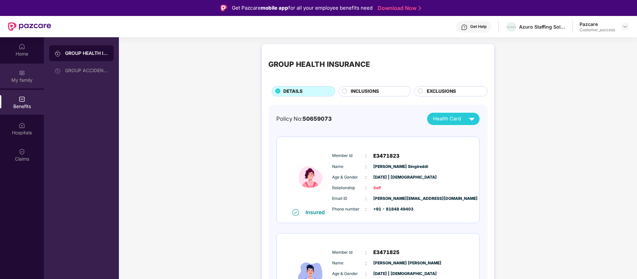
click at [16, 73] on div "My family" at bounding box center [22, 75] width 44 height 25
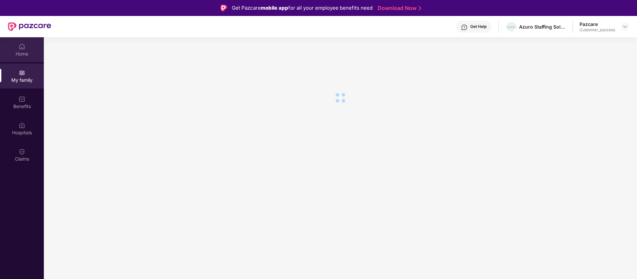
click at [20, 55] on div "Home" at bounding box center [22, 53] width 44 height 7
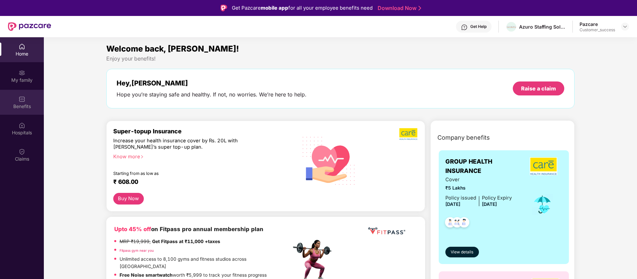
click at [17, 98] on div "Benefits" at bounding box center [22, 102] width 44 height 25
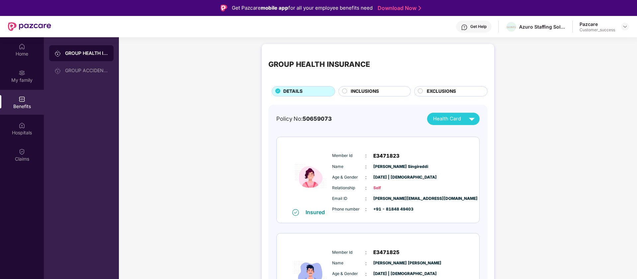
click at [322, 119] on span "50659073" at bounding box center [317, 118] width 29 height 7
copy span "50659073"
click at [384, 154] on span "E3471823" at bounding box center [386, 156] width 26 height 8
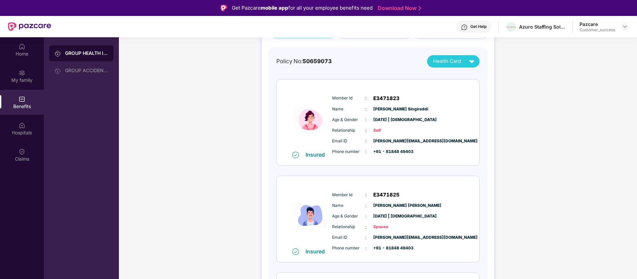
scroll to position [83, 0]
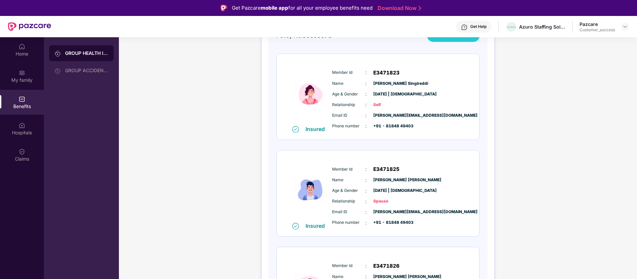
click at [386, 168] on span "E3471825" at bounding box center [386, 169] width 26 height 8
copy span "E3471825"
click at [387, 167] on span "E3471825" at bounding box center [386, 169] width 26 height 8
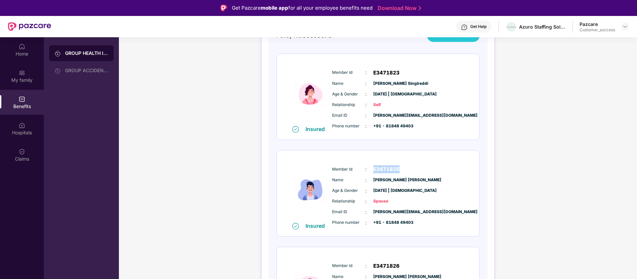
copy span "E3471825"
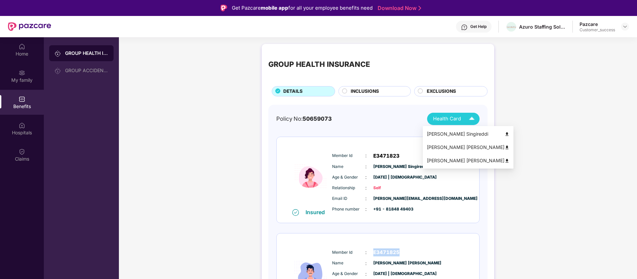
click at [505, 146] on img at bounding box center [507, 147] width 5 height 5
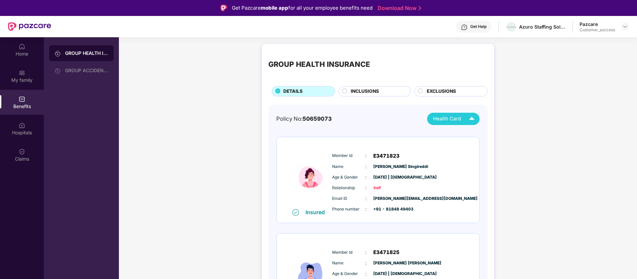
click at [320, 115] on span "50659073" at bounding box center [317, 118] width 29 height 7
copy span "50659073"
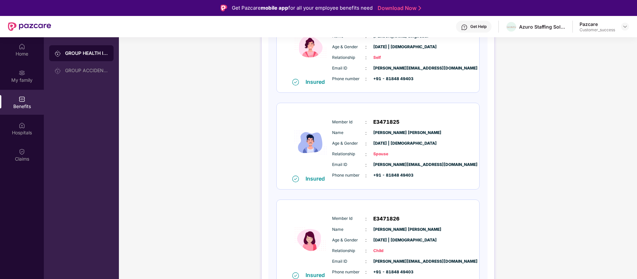
scroll to position [131, 0]
click at [389, 120] on span "E3471825" at bounding box center [386, 122] width 26 height 8
copy span "E3471825"
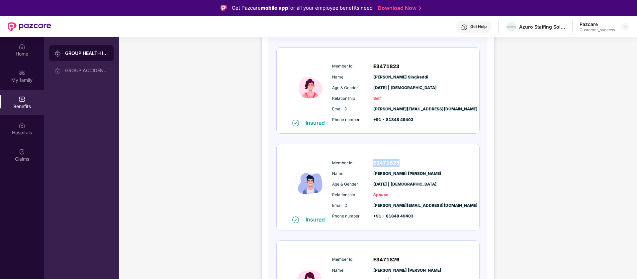
scroll to position [87, 0]
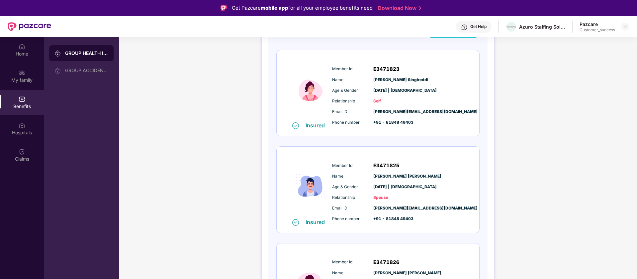
click at [397, 176] on span "[PERSON_NAME] [PERSON_NAME]" at bounding box center [389, 176] width 33 height 6
copy span "[PERSON_NAME] [PERSON_NAME]"
click at [387, 206] on span "[PERSON_NAME][EMAIL_ADDRESS][DOMAIN_NAME]" at bounding box center [389, 208] width 33 height 6
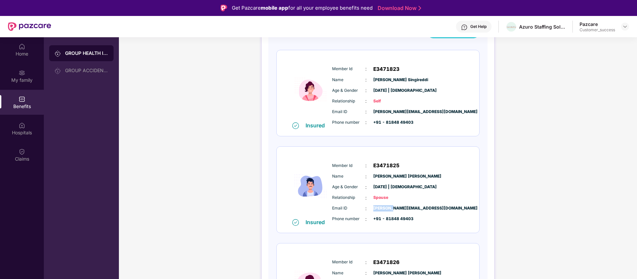
click at [387, 206] on span "[PERSON_NAME][EMAIL_ADDRESS][DOMAIN_NAME]" at bounding box center [389, 208] width 33 height 6
copy span "[PERSON_NAME]"
click at [623, 26] on img at bounding box center [624, 26] width 5 height 5
click at [591, 43] on div "Switch to partner view" at bounding box center [594, 42] width 86 height 13
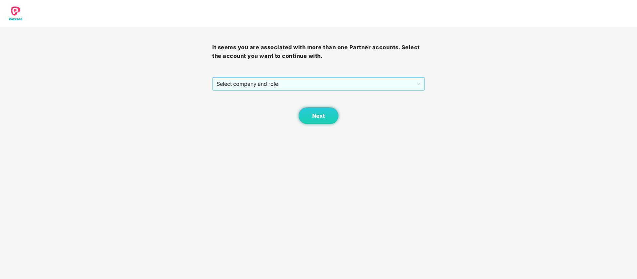
click at [252, 87] on span "Select company and role" at bounding box center [319, 83] width 204 height 13
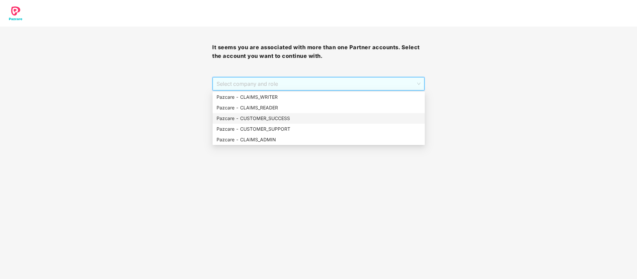
click at [263, 117] on div "Pazcare - CUSTOMER_SUCCESS" at bounding box center [319, 118] width 204 height 7
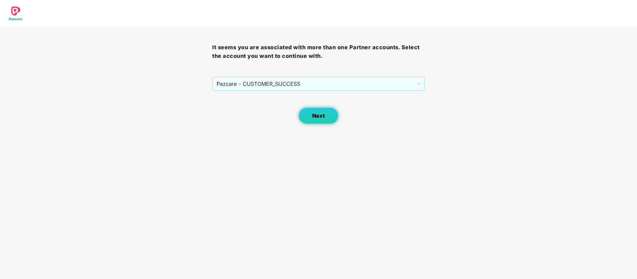
click at [312, 109] on button "Next" at bounding box center [319, 115] width 40 height 17
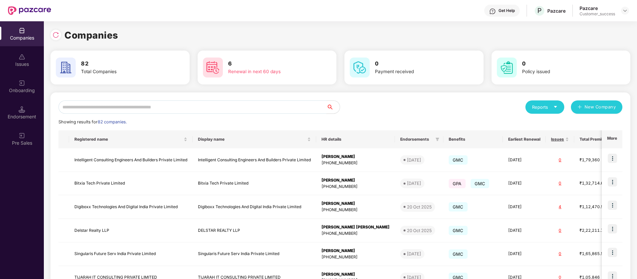
click at [232, 107] on input "text" at bounding box center [192, 106] width 268 height 13
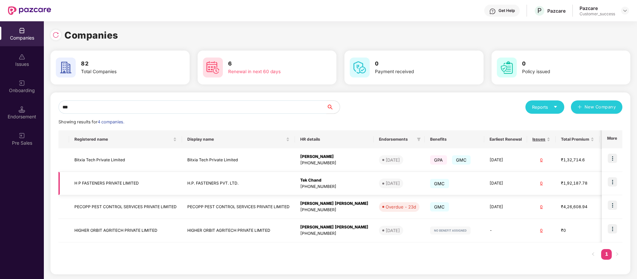
type input "***"
click at [611, 184] on img at bounding box center [612, 181] width 9 height 9
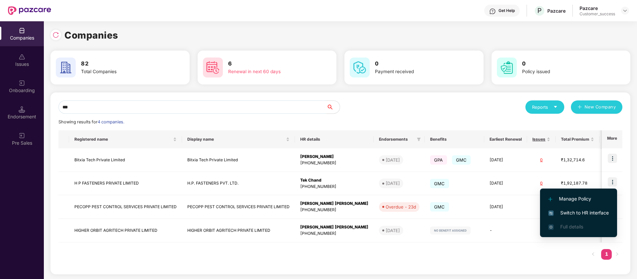
click at [594, 214] on span "Switch to HR interface" at bounding box center [578, 212] width 60 height 7
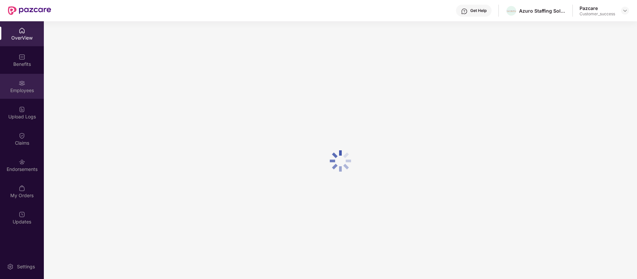
click at [24, 84] on img at bounding box center [22, 83] width 7 height 7
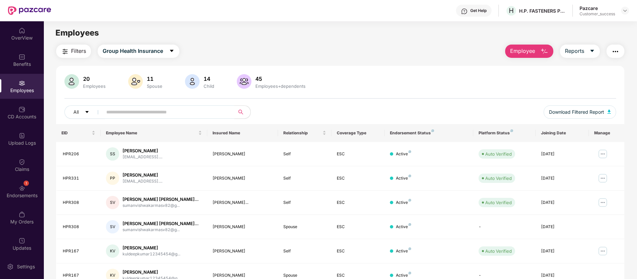
click at [152, 118] on span at bounding box center [166, 111] width 136 height 13
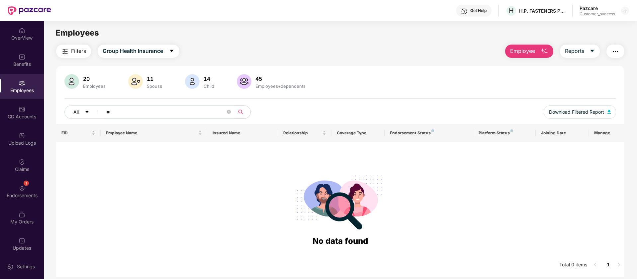
type input "*"
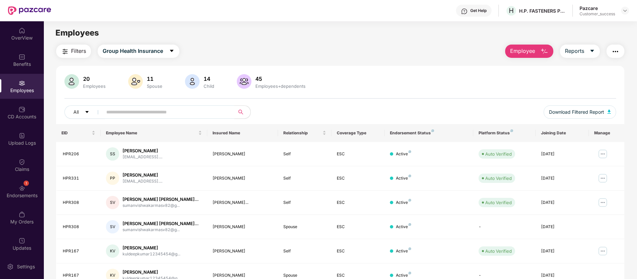
paste input "**********"
type input "**********"
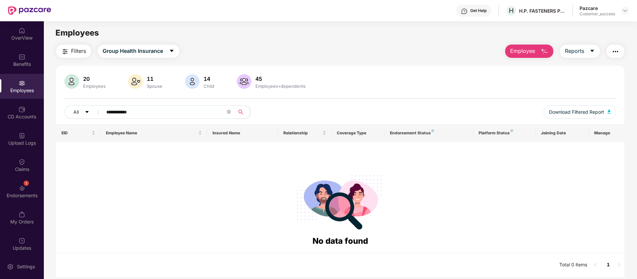
click at [182, 112] on input "**********" at bounding box center [165, 112] width 119 height 10
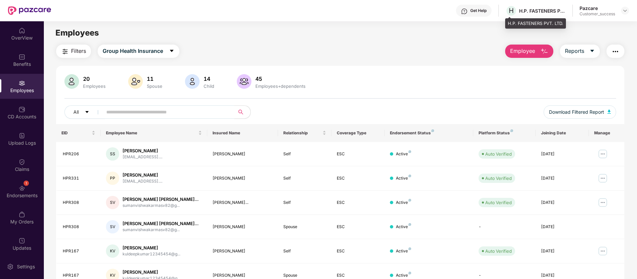
click at [534, 22] on div "H.P. FASTENERS PVT. LTD." at bounding box center [535, 23] width 61 height 11
copy div "H.P. FASTENERS PVT. LTD."
click at [560, 157] on td "[DATE]" at bounding box center [562, 154] width 53 height 24
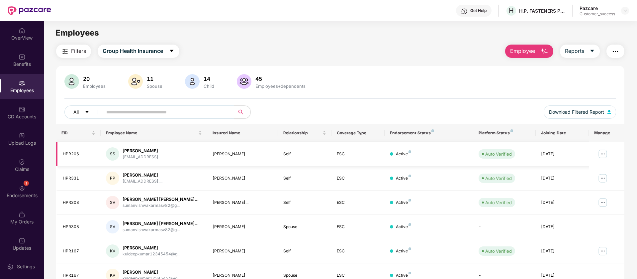
click at [559, 154] on div "[DATE]" at bounding box center [562, 154] width 43 height 6
copy div "[DATE]"
click at [613, 56] on button "button" at bounding box center [615, 51] width 18 height 13
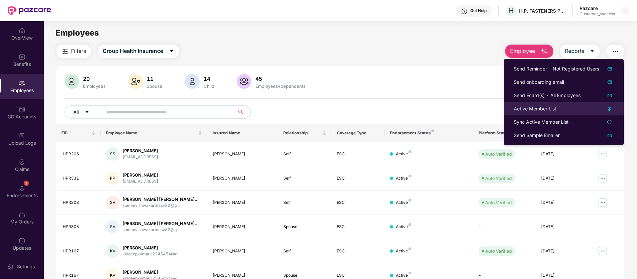
click at [580, 106] on div "Active Member List" at bounding box center [564, 108] width 100 height 7
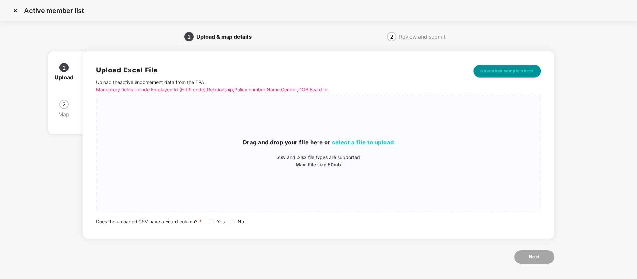
click at [513, 72] on span "Download sample sheet" at bounding box center [507, 71] width 54 height 7
click at [11, 11] on img at bounding box center [15, 10] width 11 height 11
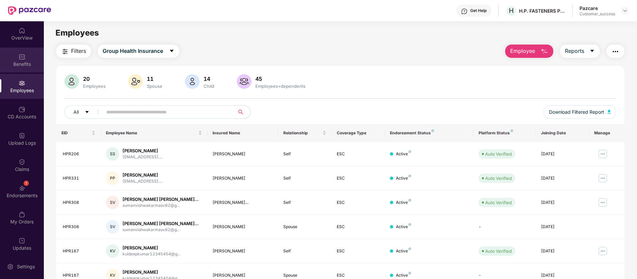
click at [15, 60] on div "Benefits" at bounding box center [22, 59] width 44 height 25
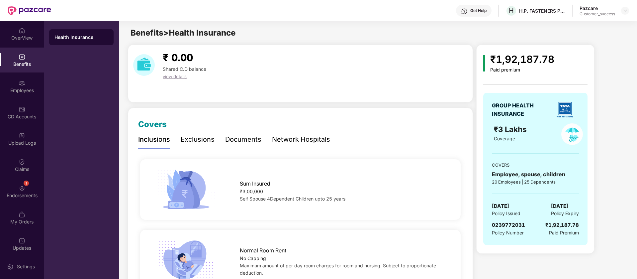
click at [508, 223] on span "0239772031" at bounding box center [508, 225] width 33 height 6
click at [9, 87] on div "Employees" at bounding box center [22, 90] width 44 height 7
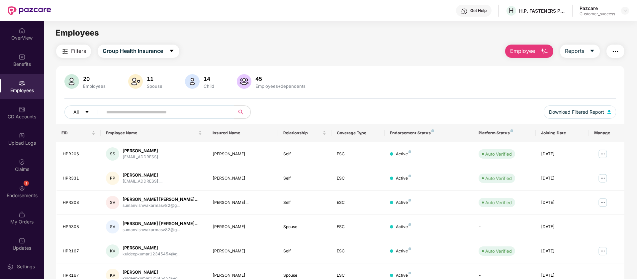
click at [531, 45] on button "Employee" at bounding box center [529, 51] width 48 height 13
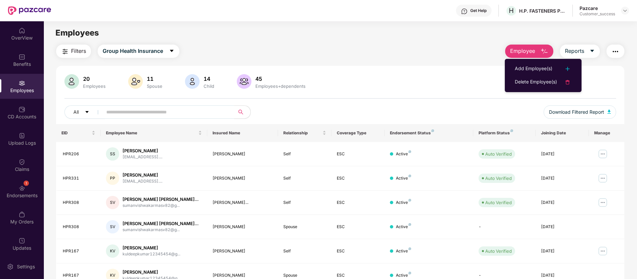
click at [617, 25] on main "Employees Filters Group Health Insurance Employee Reports 20 Employees 11 Spous…" at bounding box center [340, 160] width 593 height 279
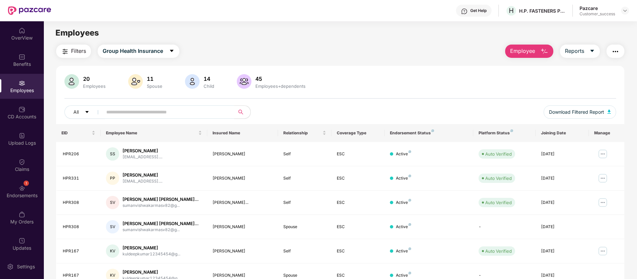
click at [523, 53] on span "Employee" at bounding box center [522, 51] width 25 height 8
click at [612, 48] on img "button" at bounding box center [615, 51] width 8 height 8
click at [466, 60] on div "Filters Group Health Insurance Employee Reports 20 Employees 11 Spouse 14 Child…" at bounding box center [340, 227] width 568 height 364
click at [630, 11] on header "Get Help H H.P. FASTENERS PVT. LTD. Pazcare Customer_success" at bounding box center [318, 10] width 637 height 21
click at [622, 8] on img at bounding box center [624, 10] width 5 height 5
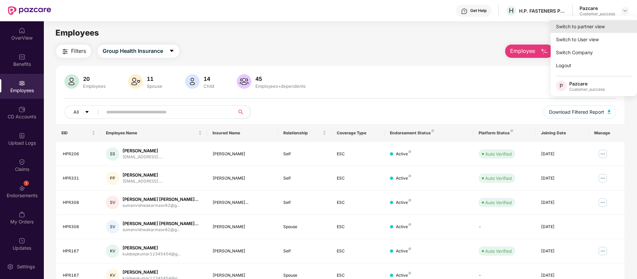
click at [578, 24] on div "Switch to partner view" at bounding box center [594, 26] width 86 height 13
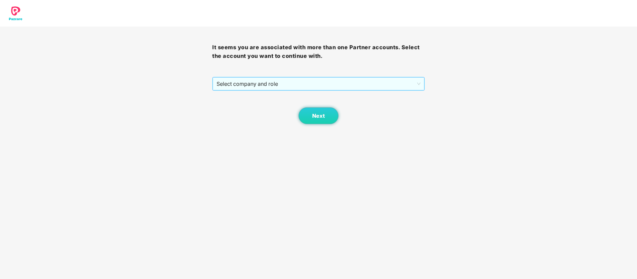
click at [370, 79] on span "Select company and role" at bounding box center [319, 83] width 204 height 13
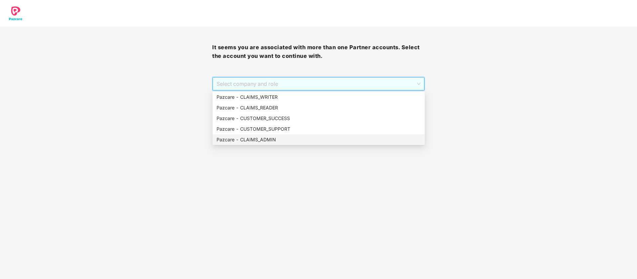
click at [292, 138] on div "Pazcare - CLAIMS_ADMIN" at bounding box center [319, 139] width 204 height 7
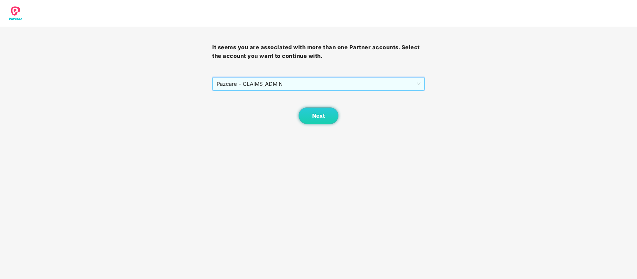
click at [316, 132] on body "It seems you are associated with more than one Partner accounts. Select the acc…" at bounding box center [318, 139] width 637 height 279
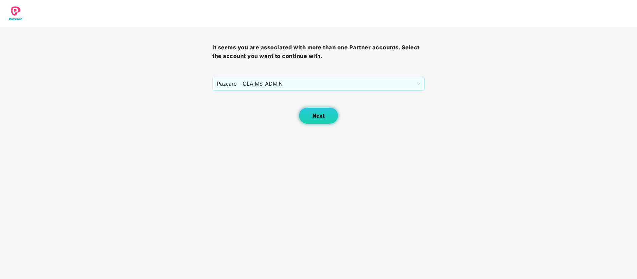
click at [323, 113] on span "Next" at bounding box center [318, 116] width 13 height 6
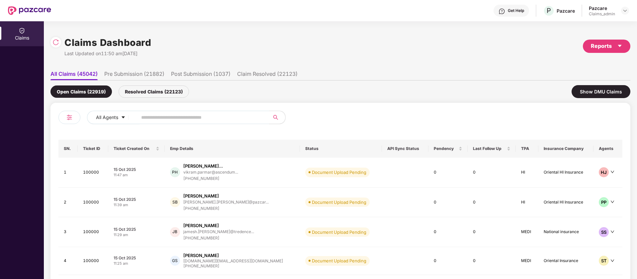
click at [167, 127] on div "All Agents" at bounding box center [199, 120] width 282 height 19
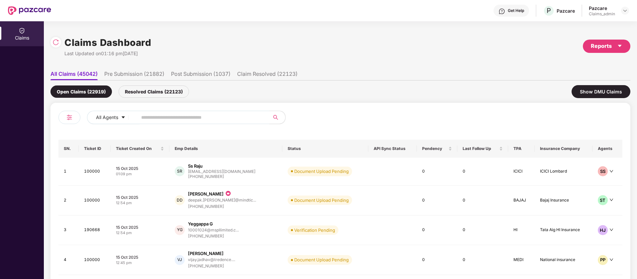
click at [174, 120] on input "text" at bounding box center [200, 117] width 119 height 10
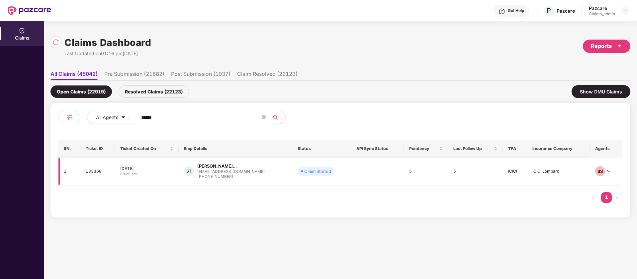
type input "******"
click at [263, 165] on div "ST [PERSON_NAME]... [EMAIL_ADDRESS][DOMAIN_NAME] [PHONE_NUMBER]" at bounding box center [235, 171] width 103 height 17
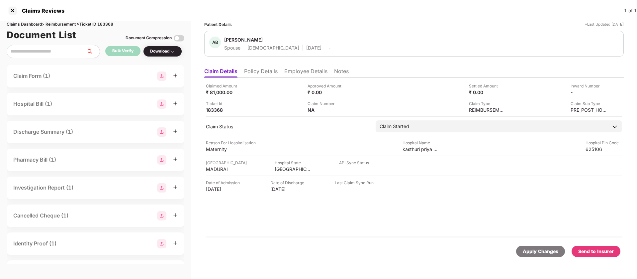
click at [273, 72] on li "Policy Details" at bounding box center [261, 73] width 34 height 10
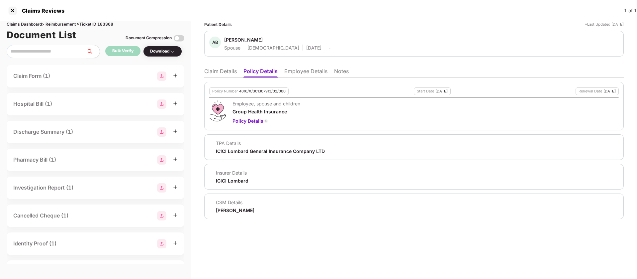
click at [309, 68] on li "Employee Details" at bounding box center [305, 73] width 43 height 10
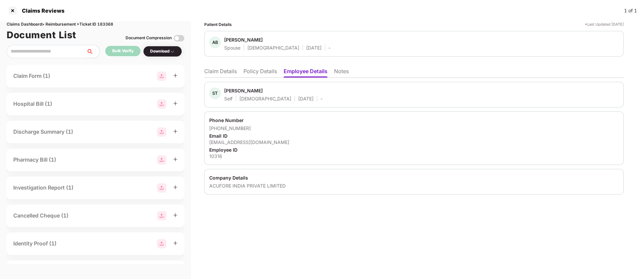
click at [221, 69] on li "Claim Details" at bounding box center [220, 73] width 33 height 10
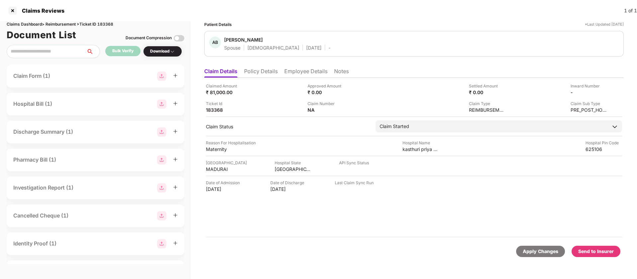
click at [262, 71] on li "Policy Details" at bounding box center [261, 73] width 34 height 10
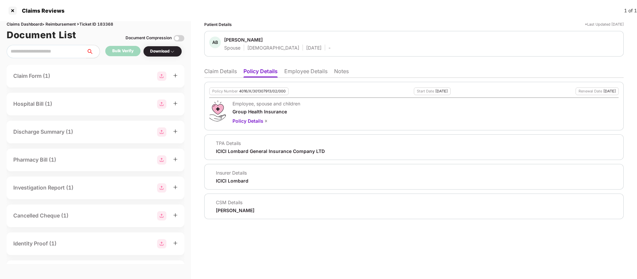
click at [297, 75] on li "Employee Details" at bounding box center [305, 73] width 43 height 10
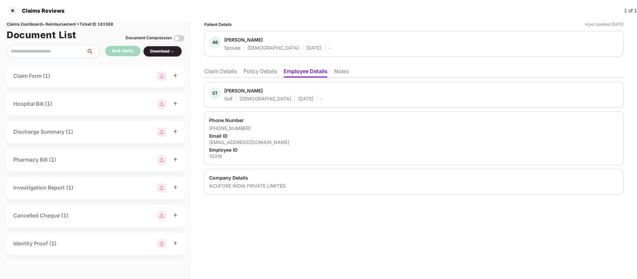
click at [111, 24] on div "Claims Dashboard > Reimbursement > Ticket ID 183368" at bounding box center [96, 24] width 178 height 6
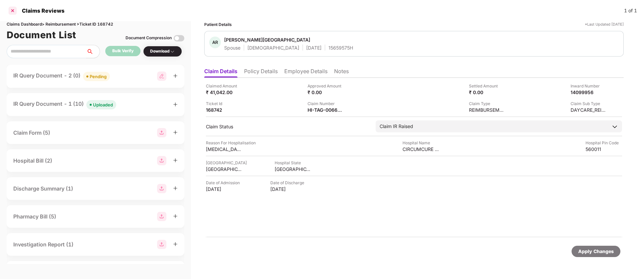
click at [14, 10] on div at bounding box center [12, 10] width 11 height 11
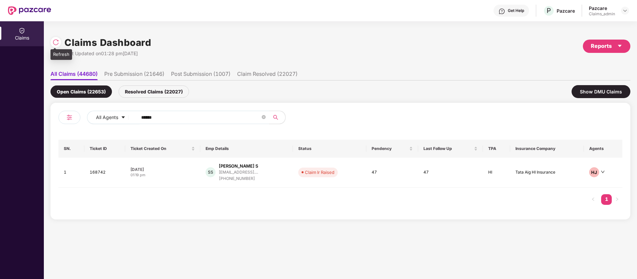
click at [56, 41] on img at bounding box center [55, 42] width 7 height 7
